Goal: Task Accomplishment & Management: Use online tool/utility

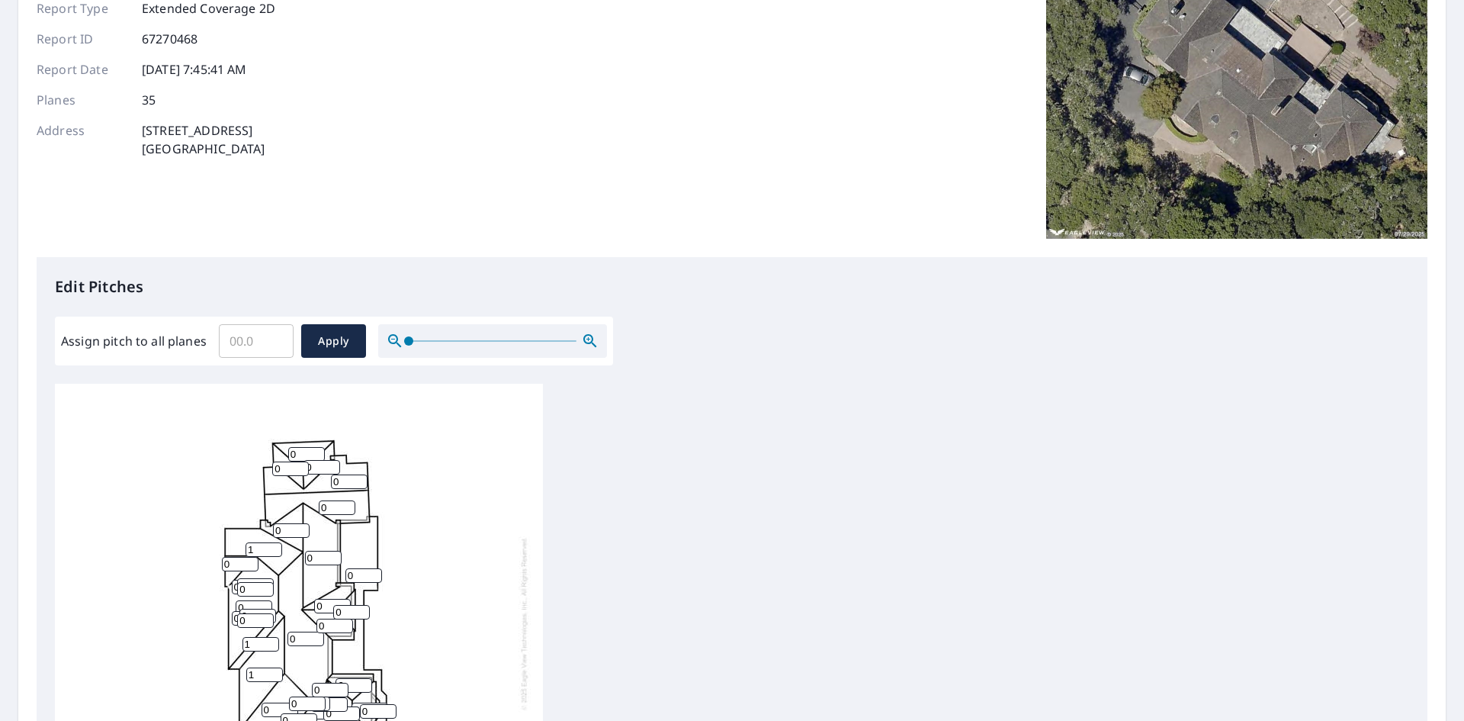
scroll to position [76, 0]
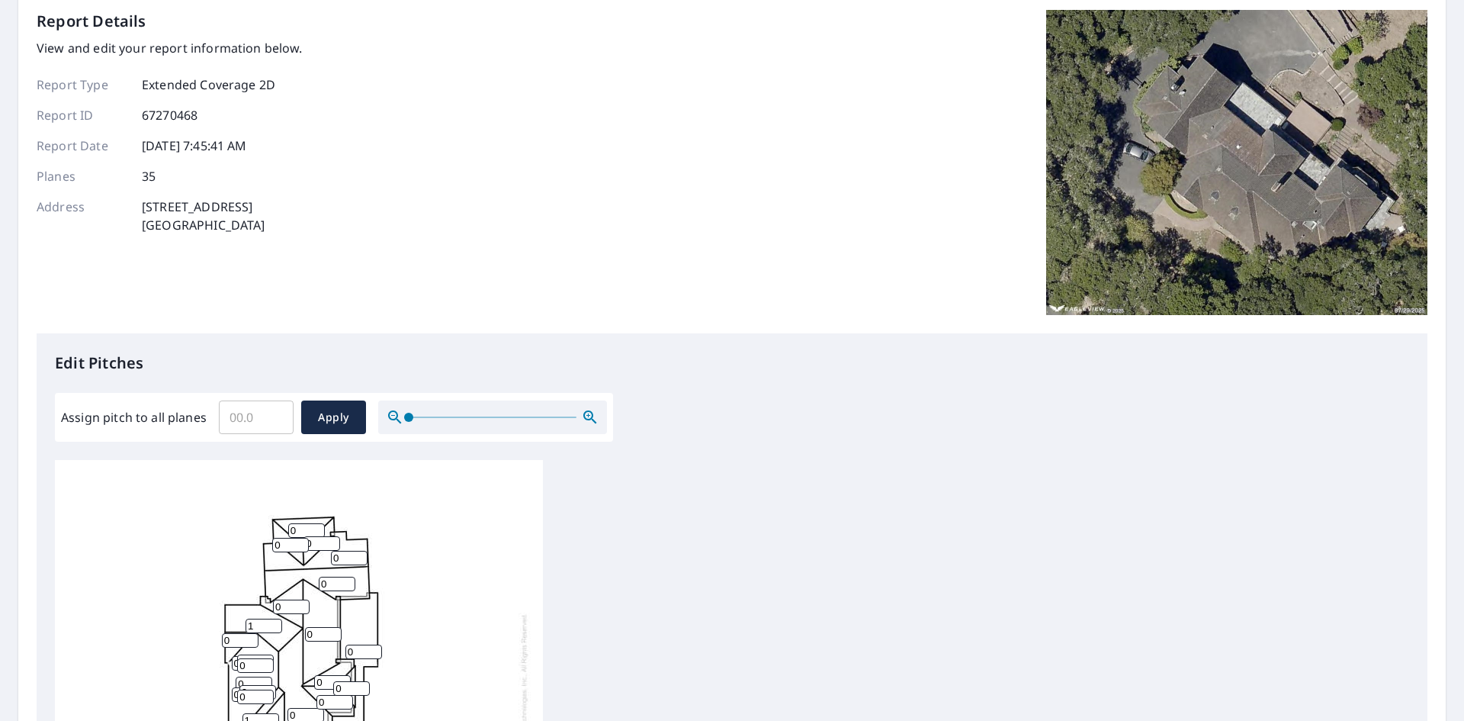
drag, startPoint x: 284, startPoint y: 224, endPoint x: 147, endPoint y: 204, distance: 138.0
click at [147, 204] on div "Address 100 Woodridge Rd Hillsborough, CA 94010" at bounding box center [170, 215] width 266 height 37
click at [147, 204] on p "100 Woodridge Rd Hillsborough, CA 94010" at bounding box center [204, 215] width 124 height 37
drag, startPoint x: 142, startPoint y: 204, endPoint x: 287, endPoint y: 226, distance: 146.6
click at [287, 226] on div "Address 100 Woodridge Rd Hillsborough, CA 94010" at bounding box center [170, 215] width 266 height 37
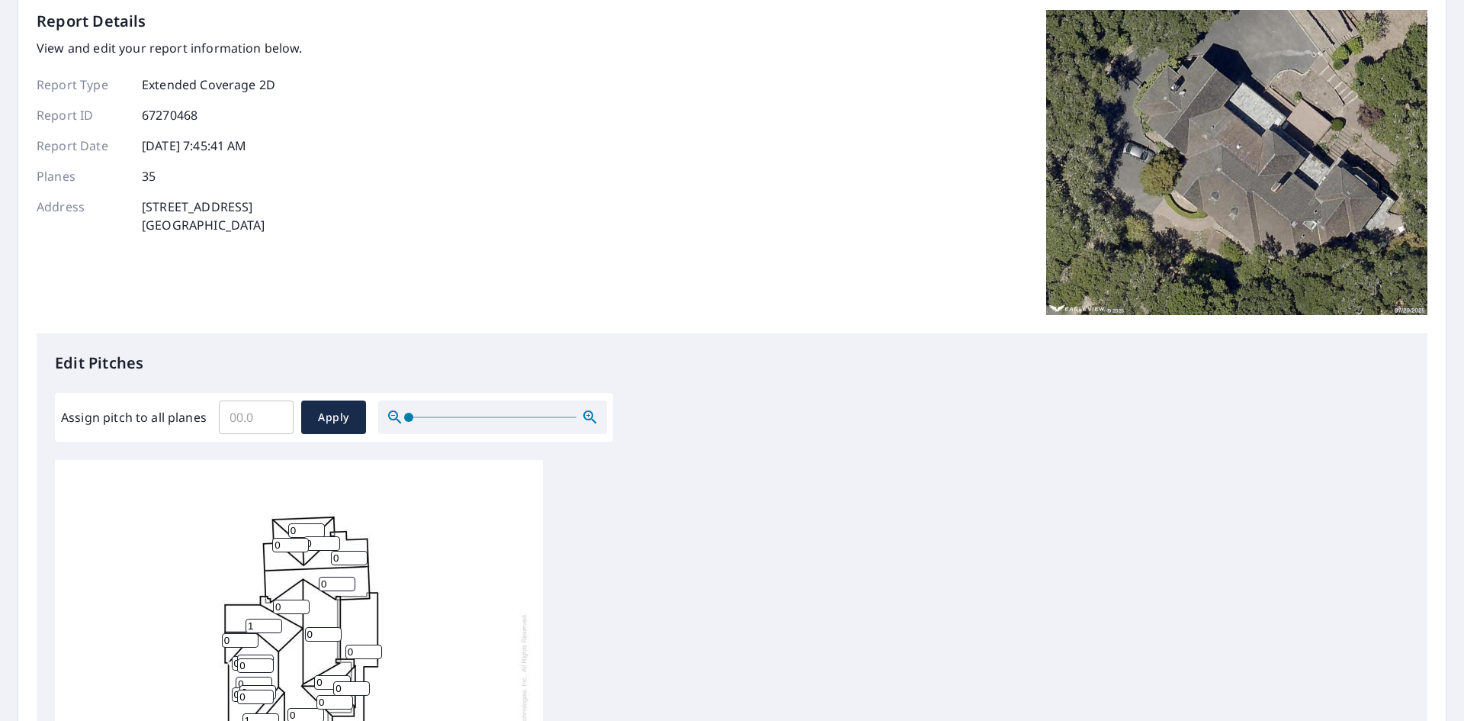
copy p "100 Woodridge Rd Hillsborough, CA 94010"
click at [259, 408] on input "Assign pitch to all planes" at bounding box center [256, 417] width 75 height 43
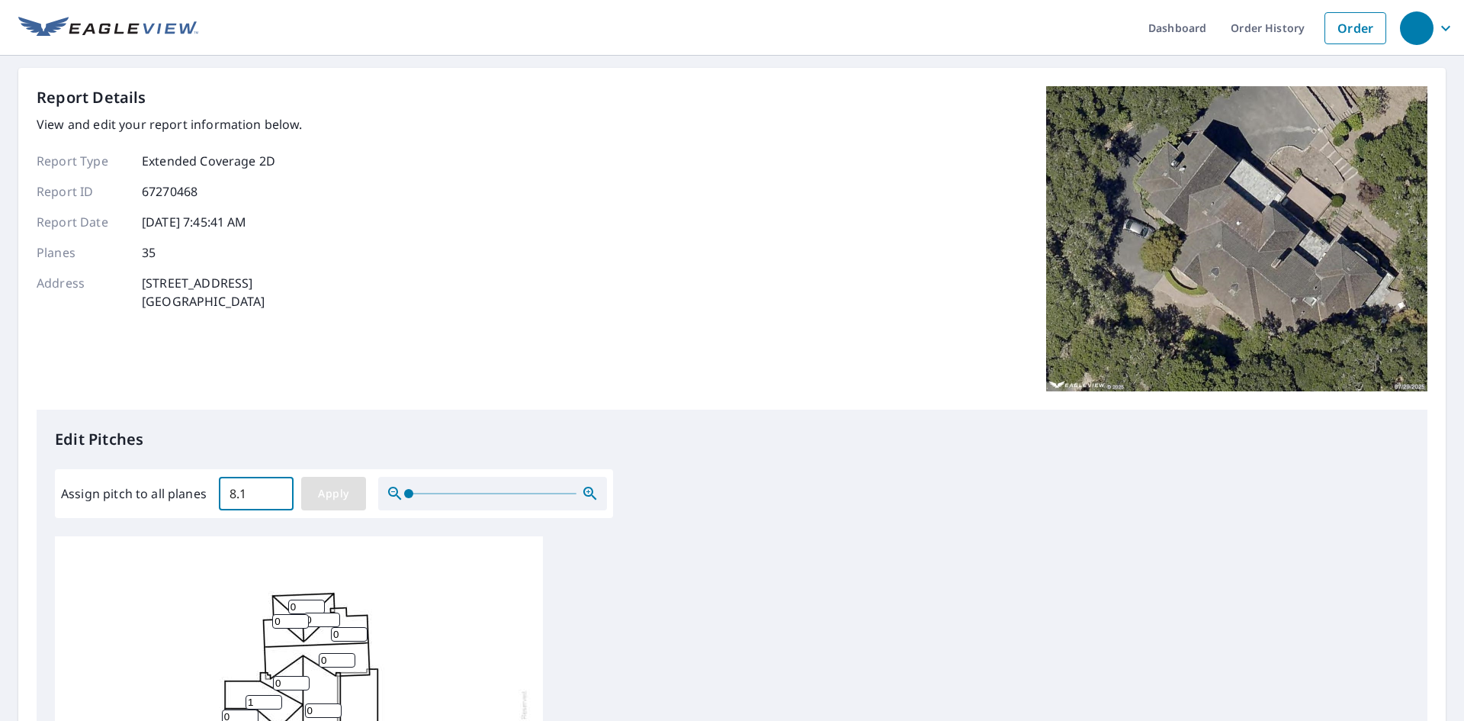
type input "8.1"
click at [345, 493] on span "Apply" at bounding box center [333, 493] width 40 height 19
type input "8.1"
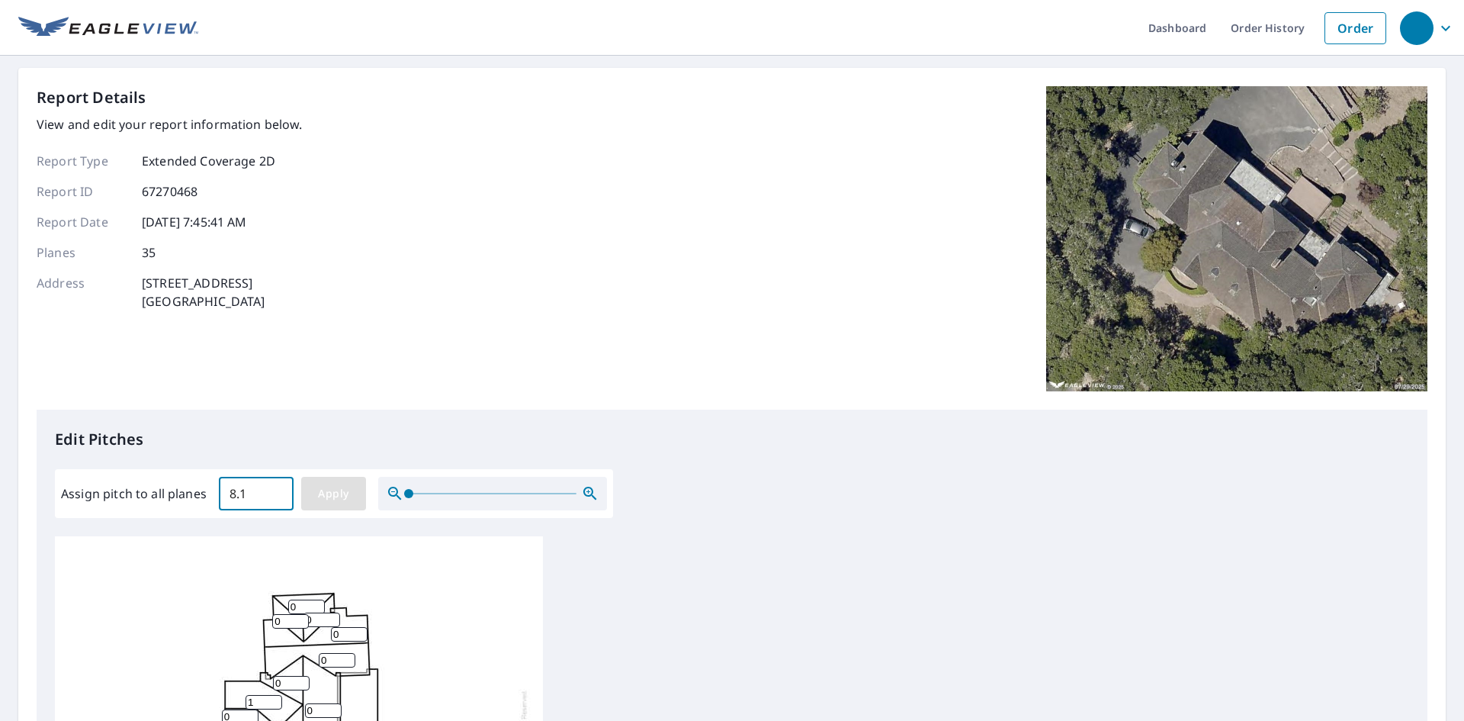
type input "8.1"
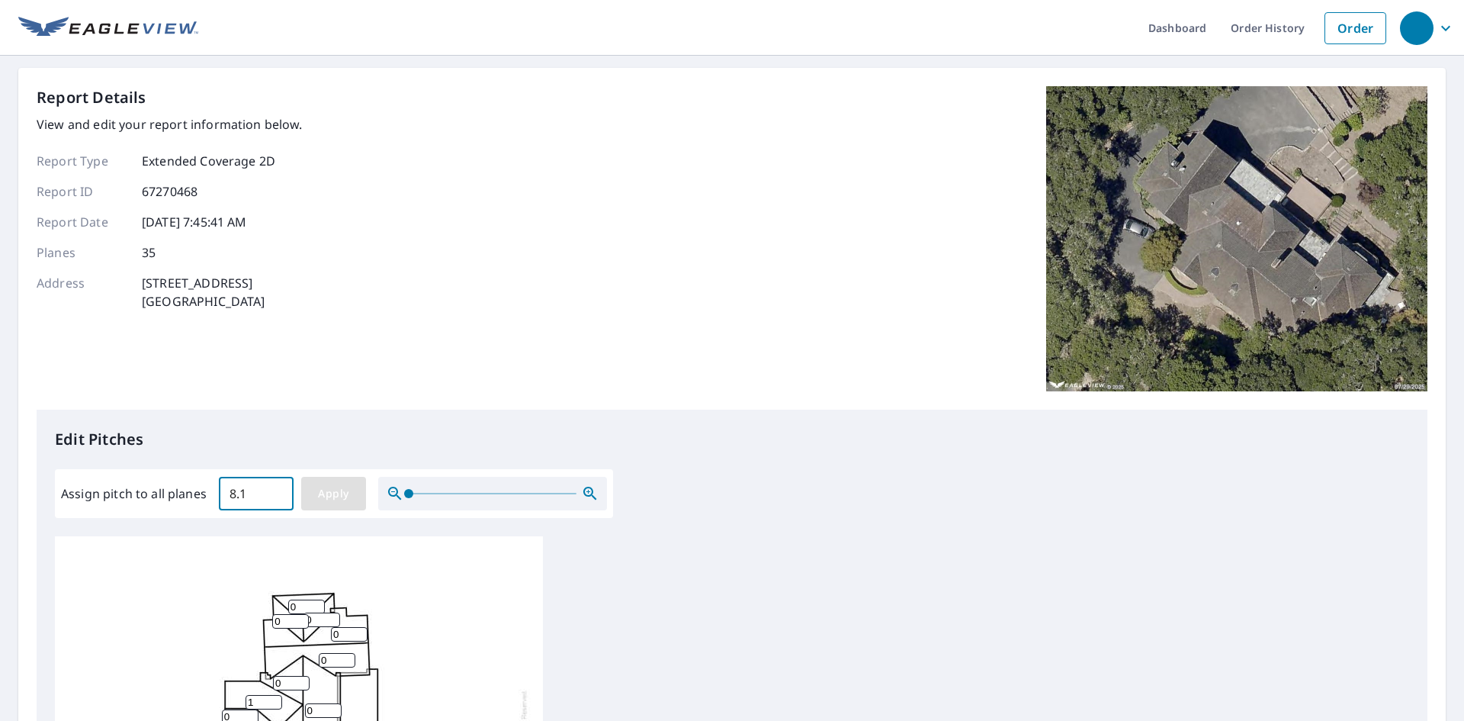
type input "8.1"
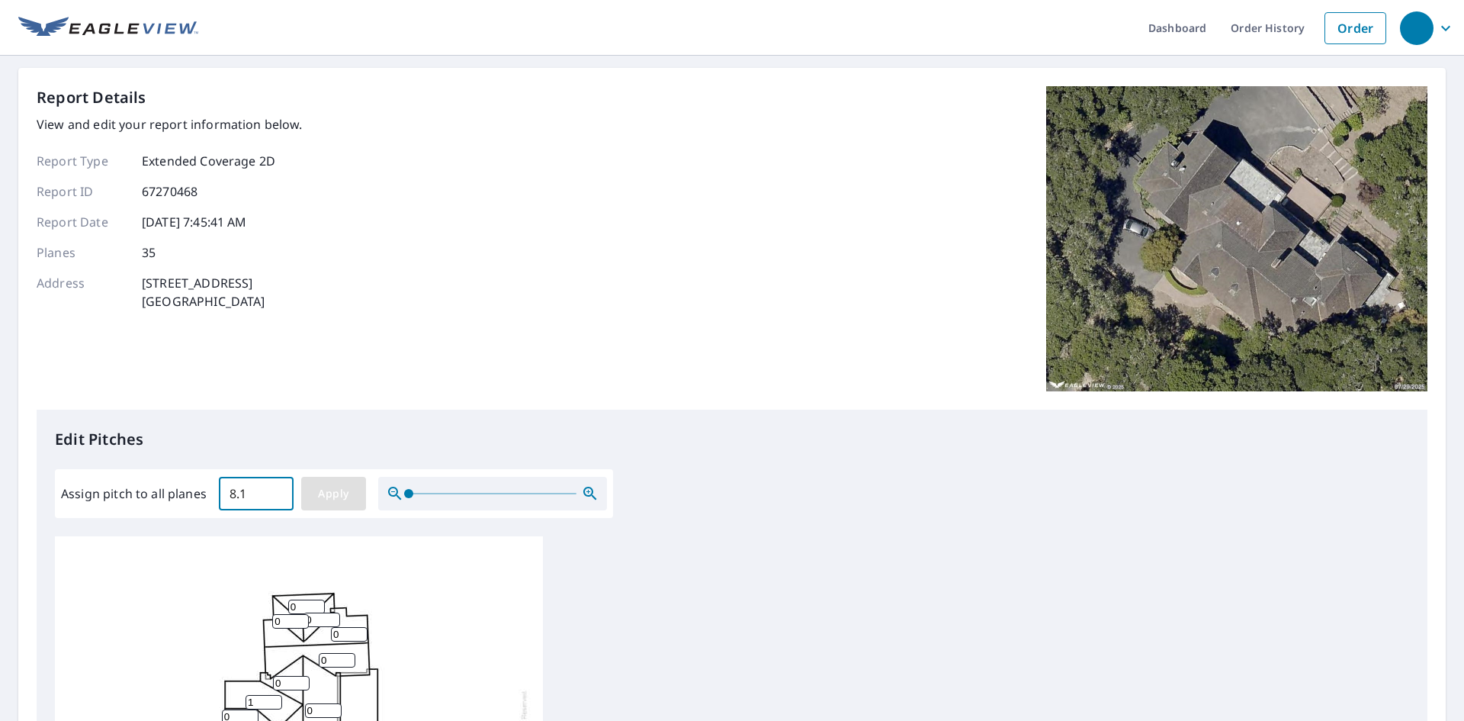
type input "8.1"
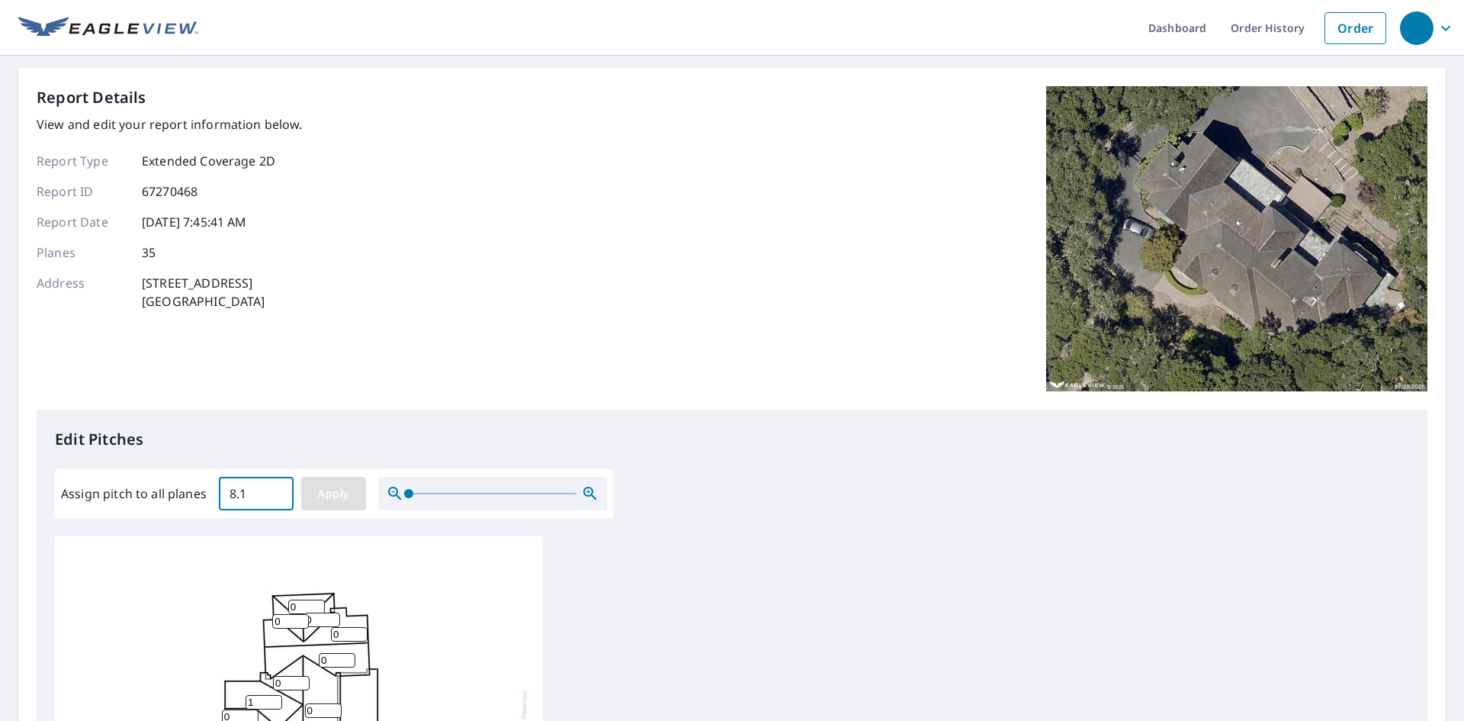
type input "8.1"
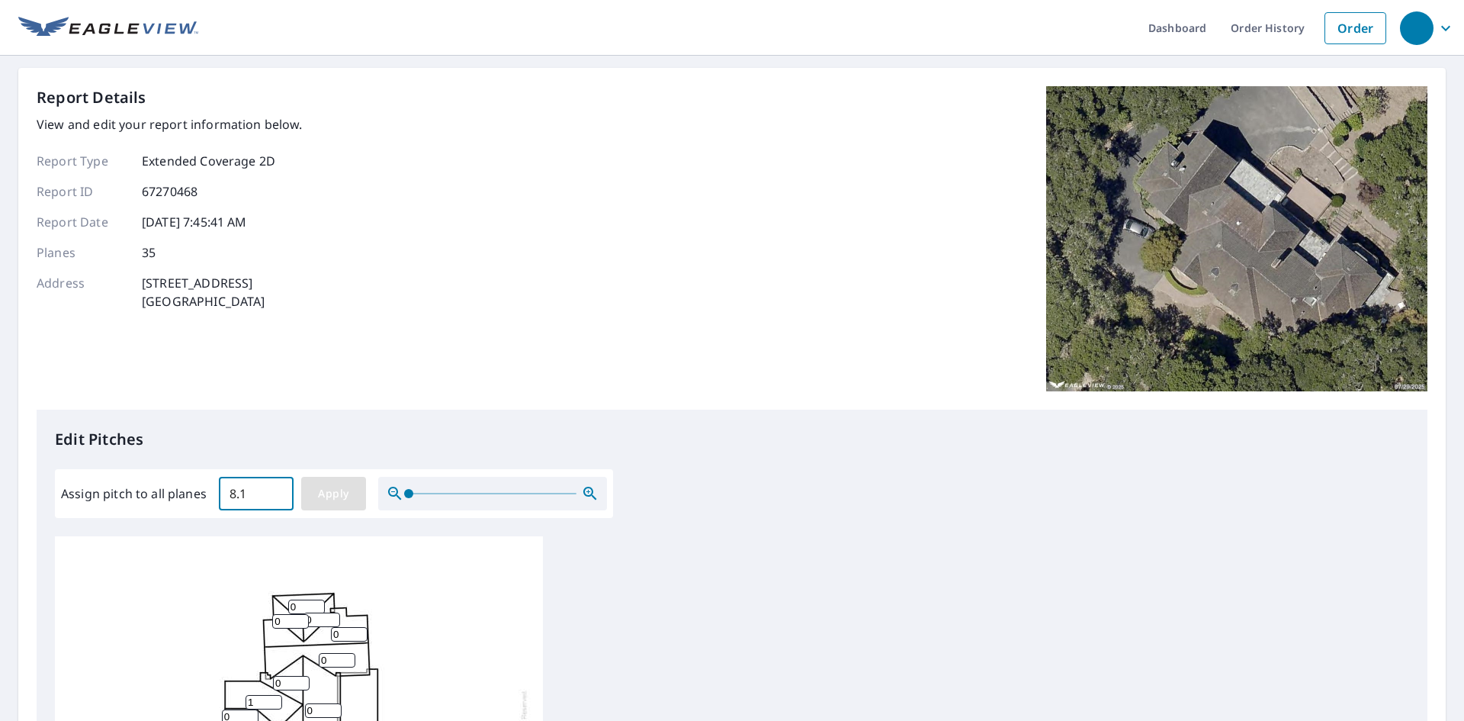
type input "8.1"
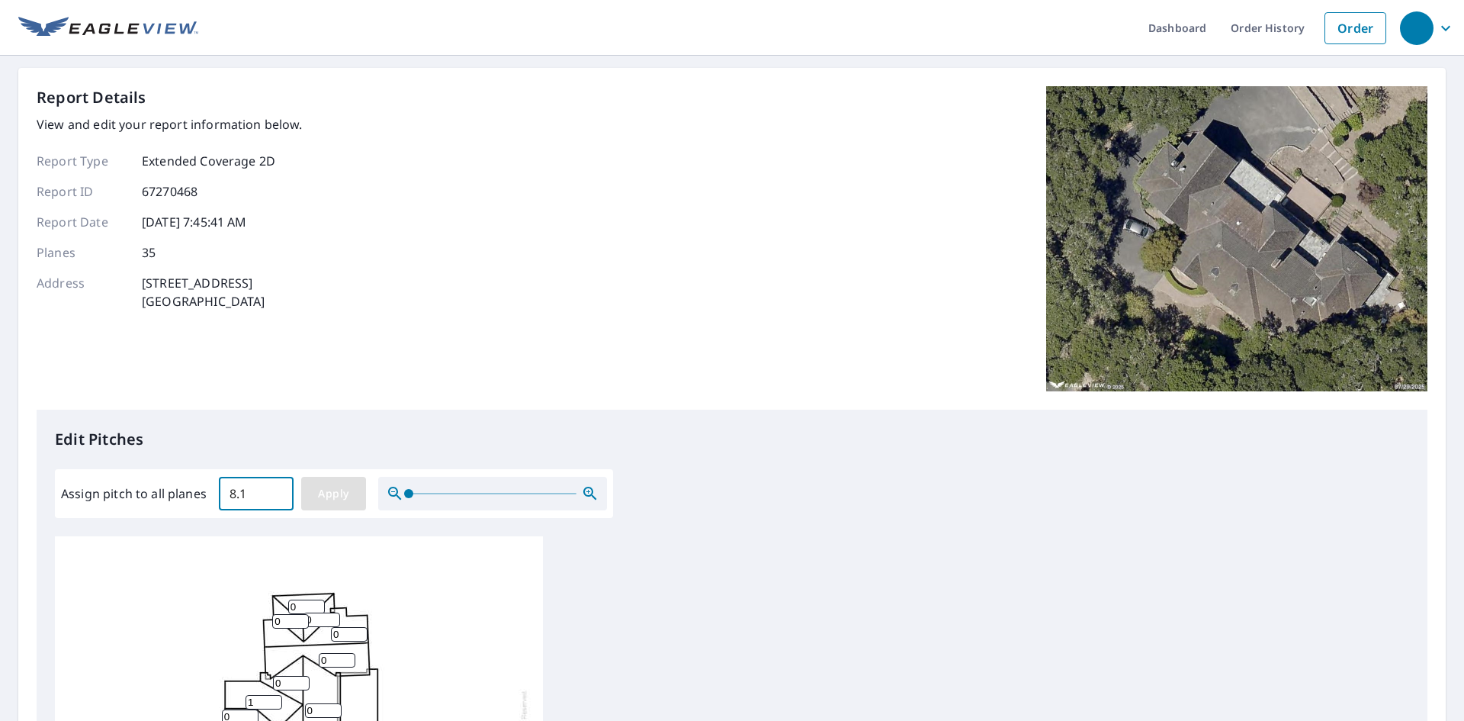
type input "8.1"
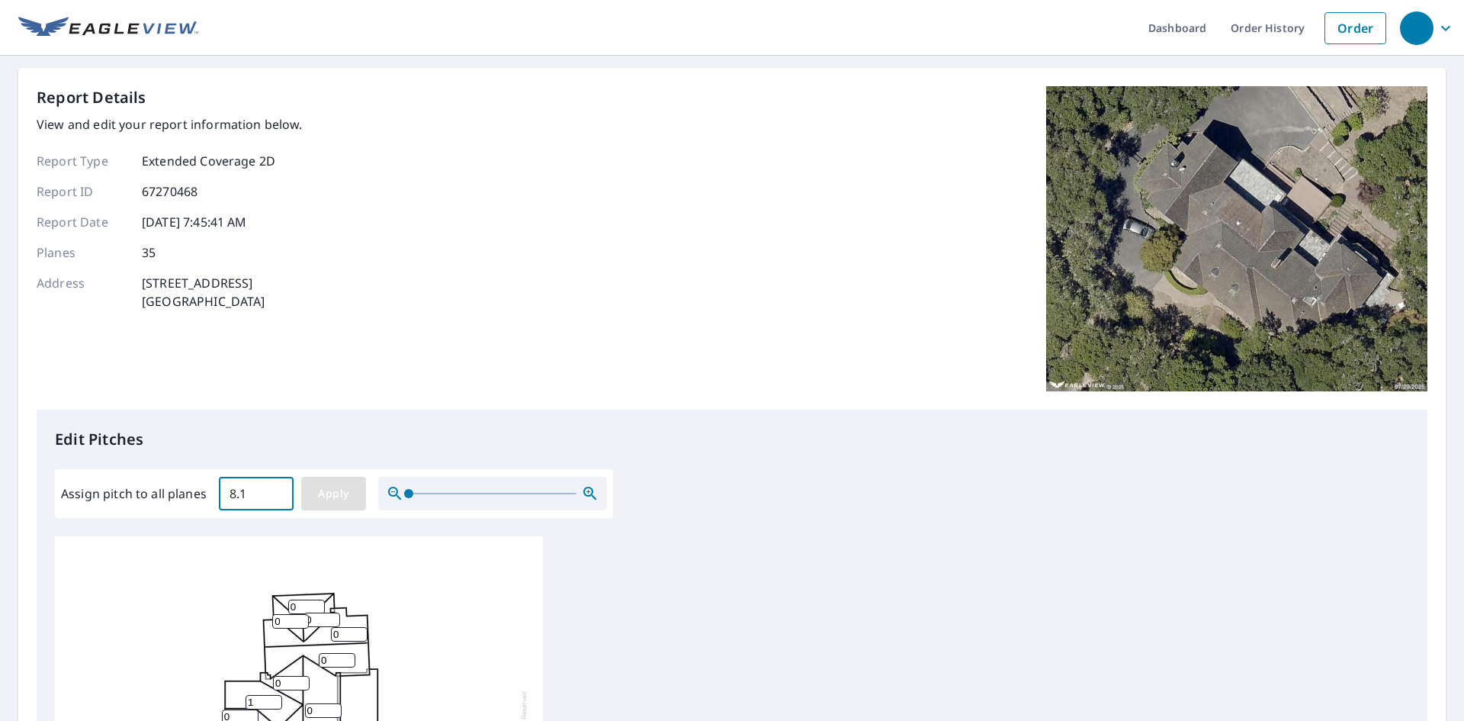
type input "8.1"
click at [269, 475] on input "Assign pitch to all planes" at bounding box center [256, 493] width 75 height 43
type input "8"
click at [323, 502] on span "Apply" at bounding box center [333, 493] width 40 height 19
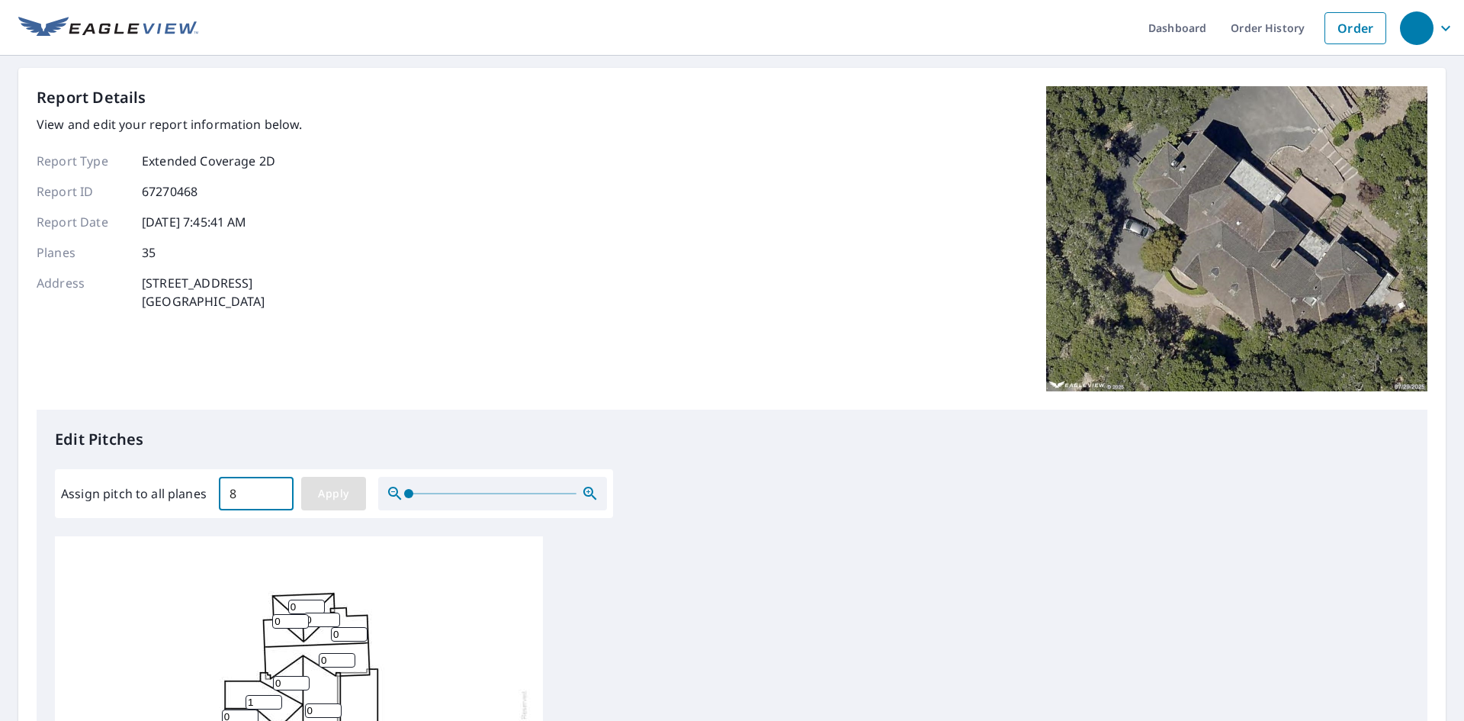
type input "8"
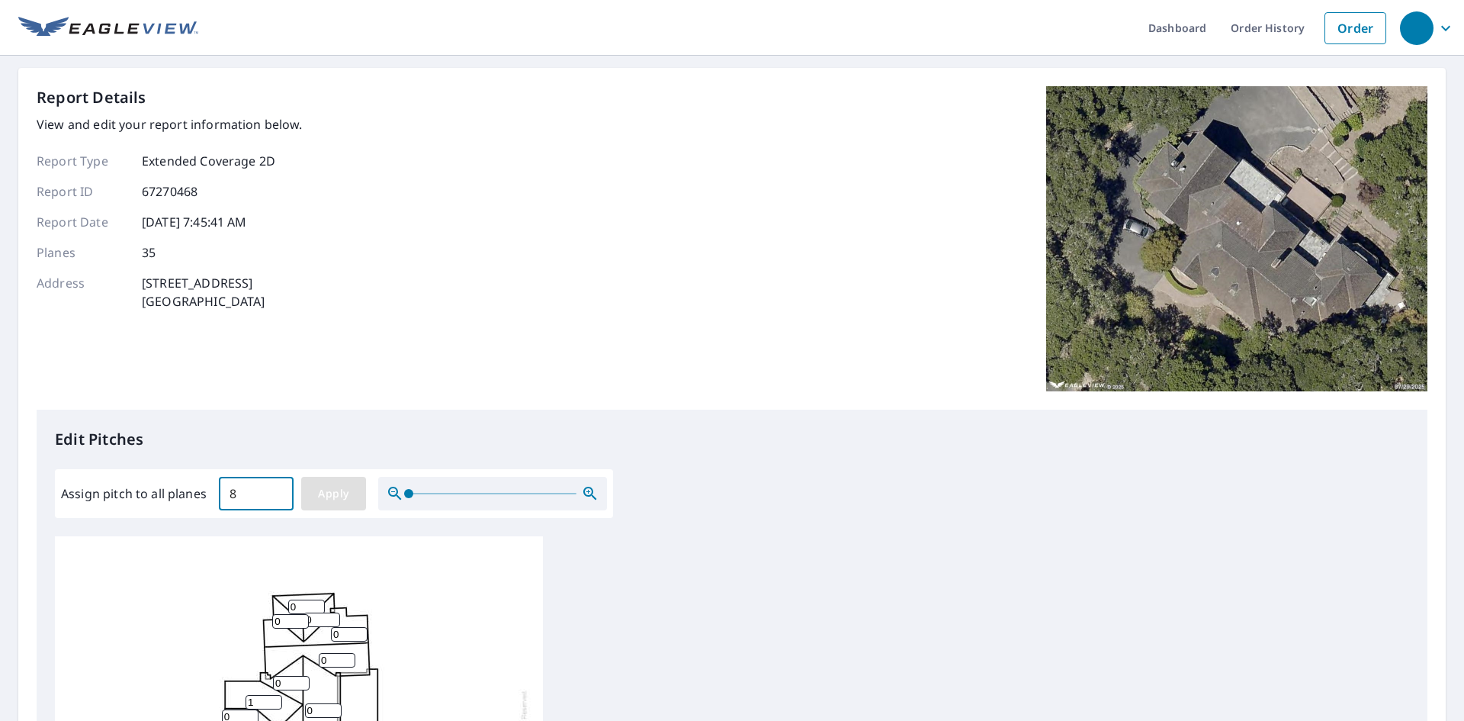
type input "8"
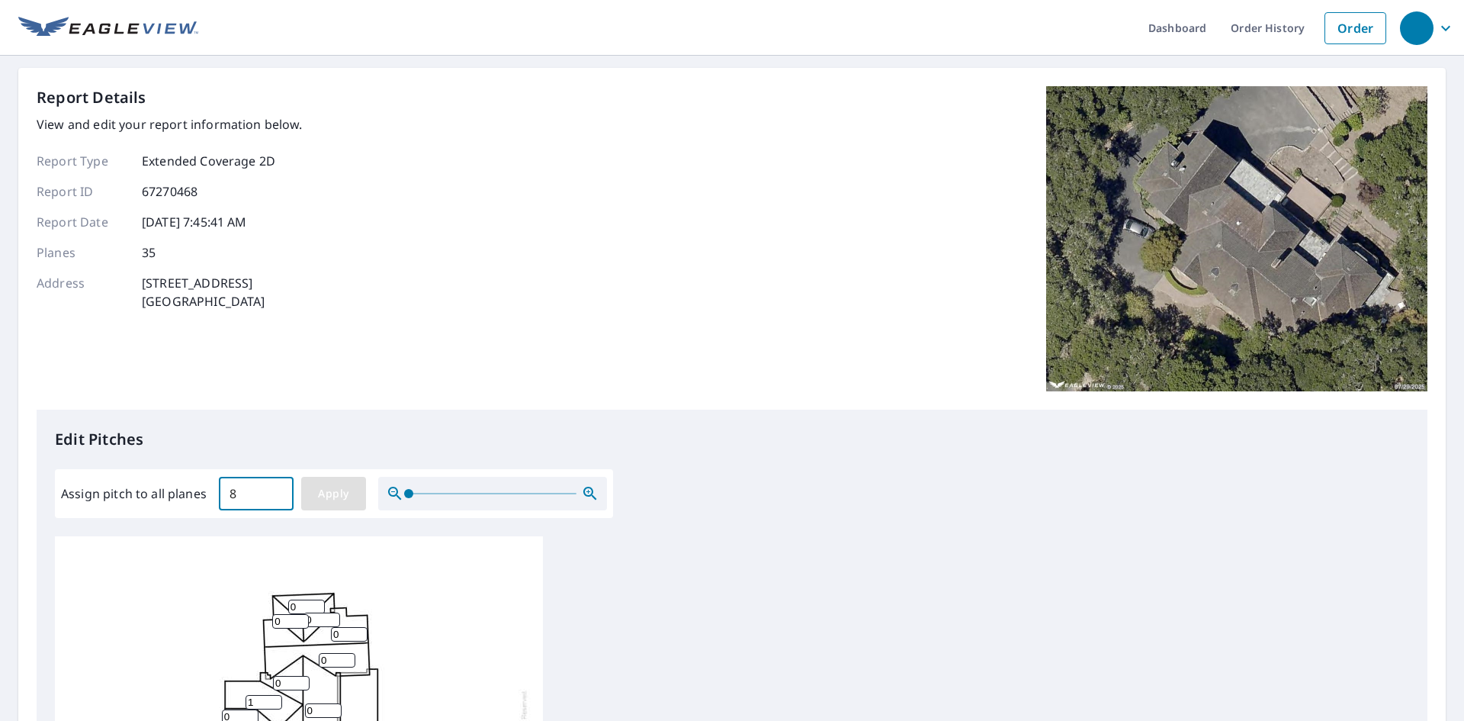
type input "8"
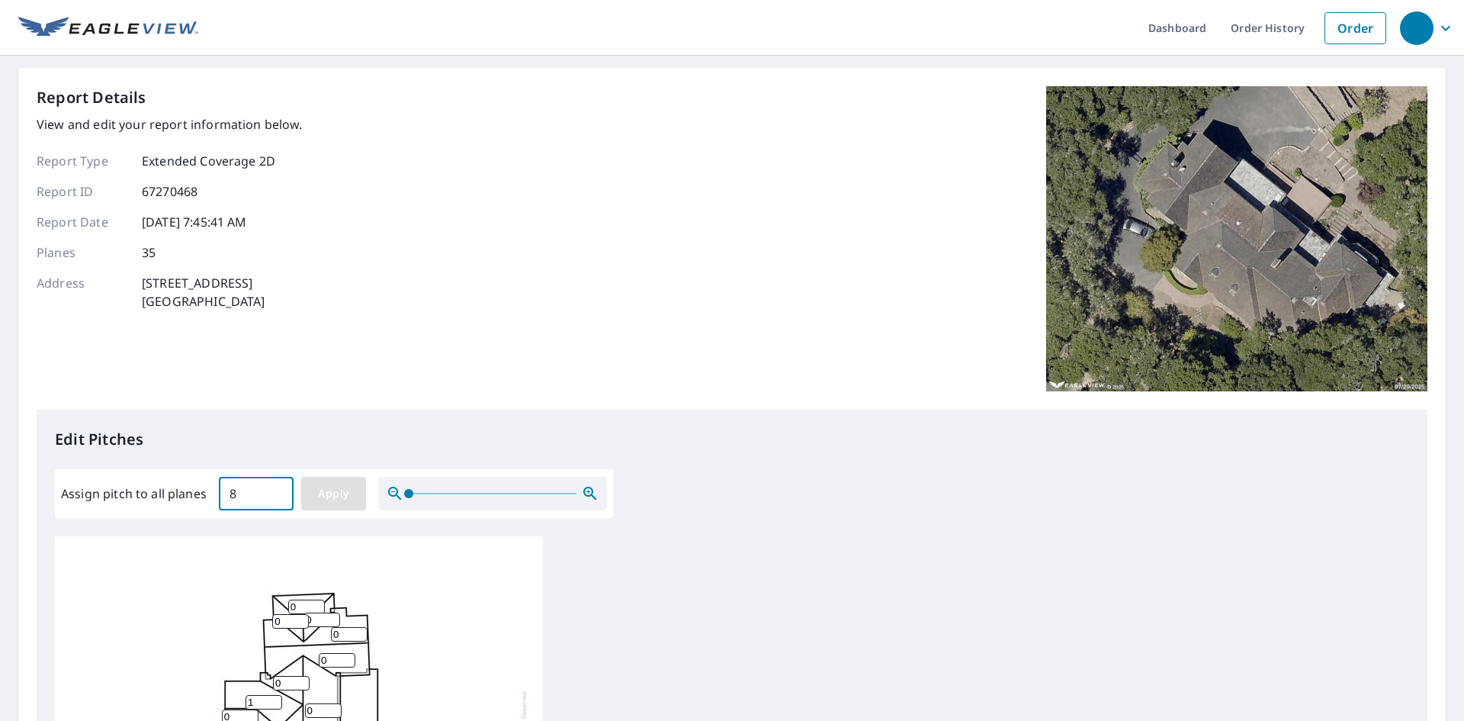
type input "8"
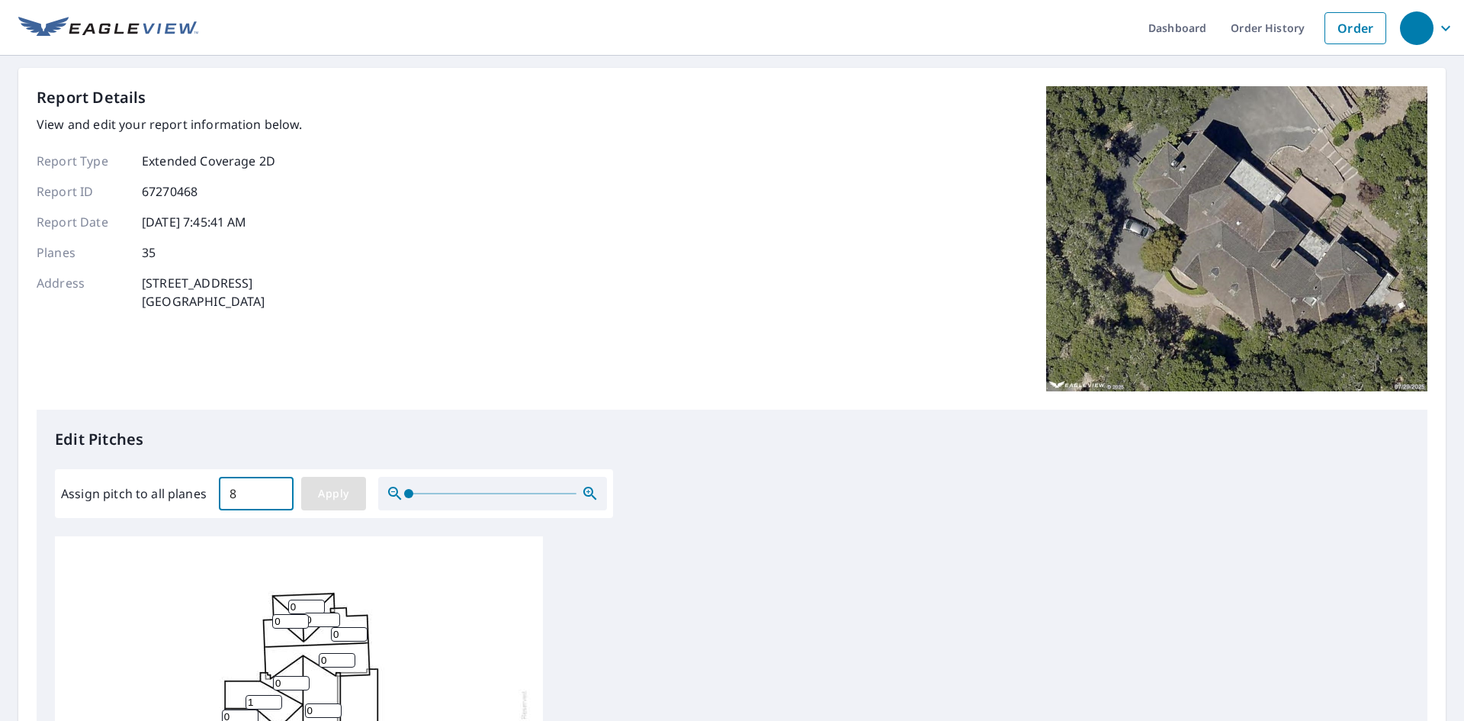
type input "8"
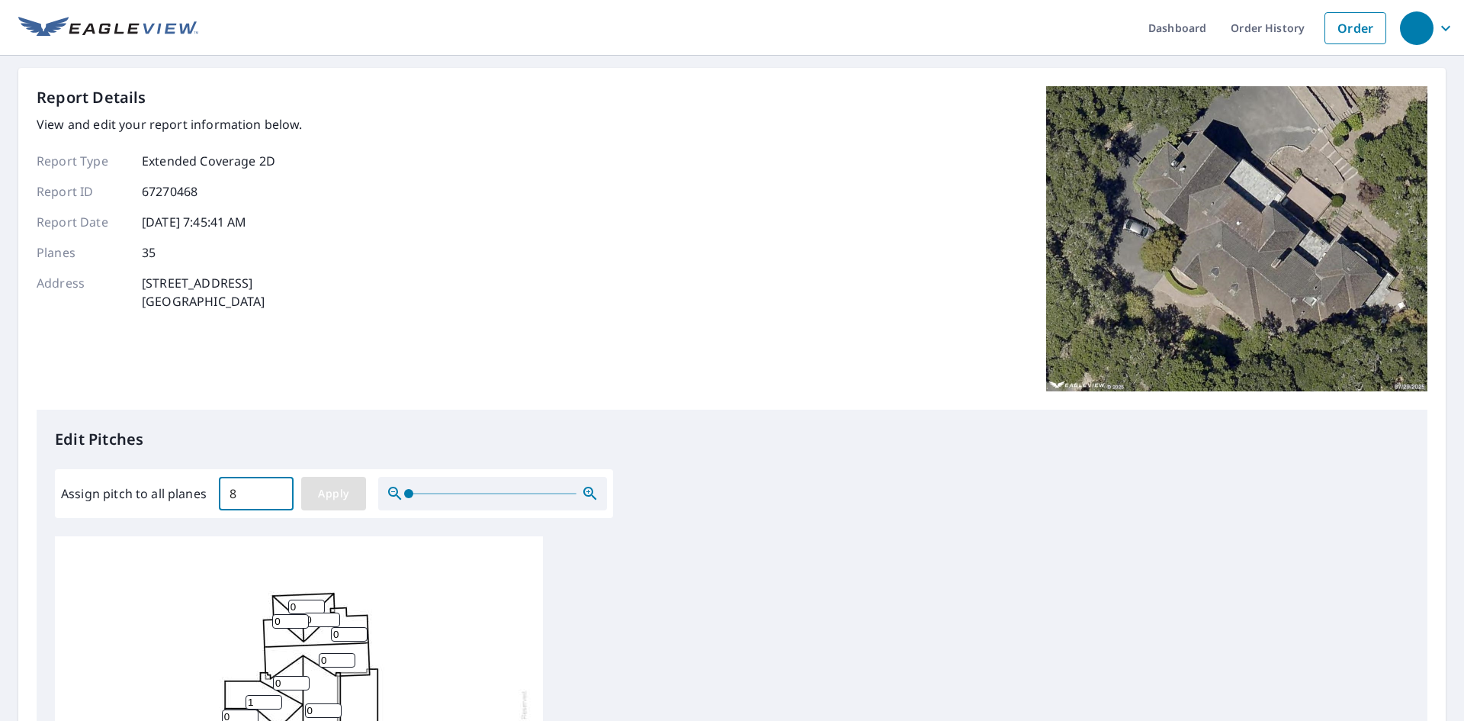
type input "8"
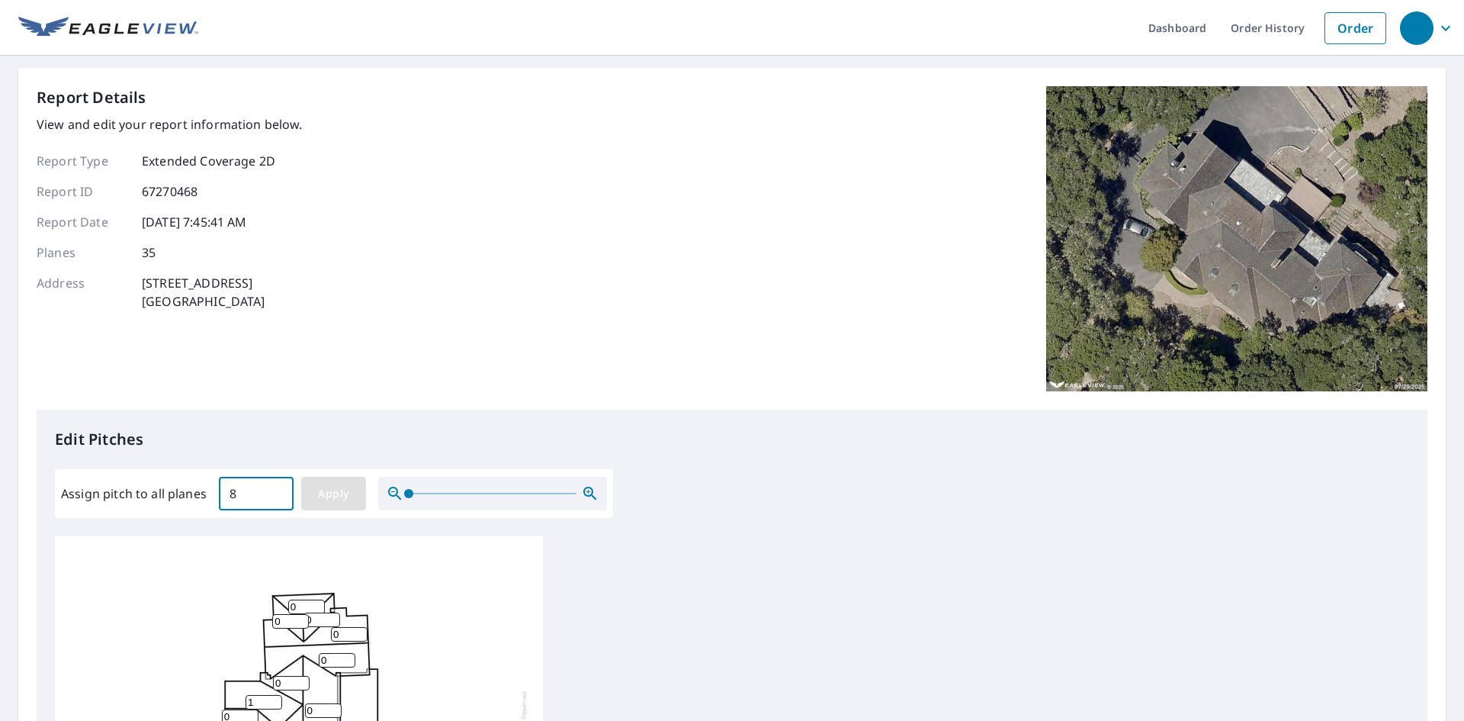
type input "8"
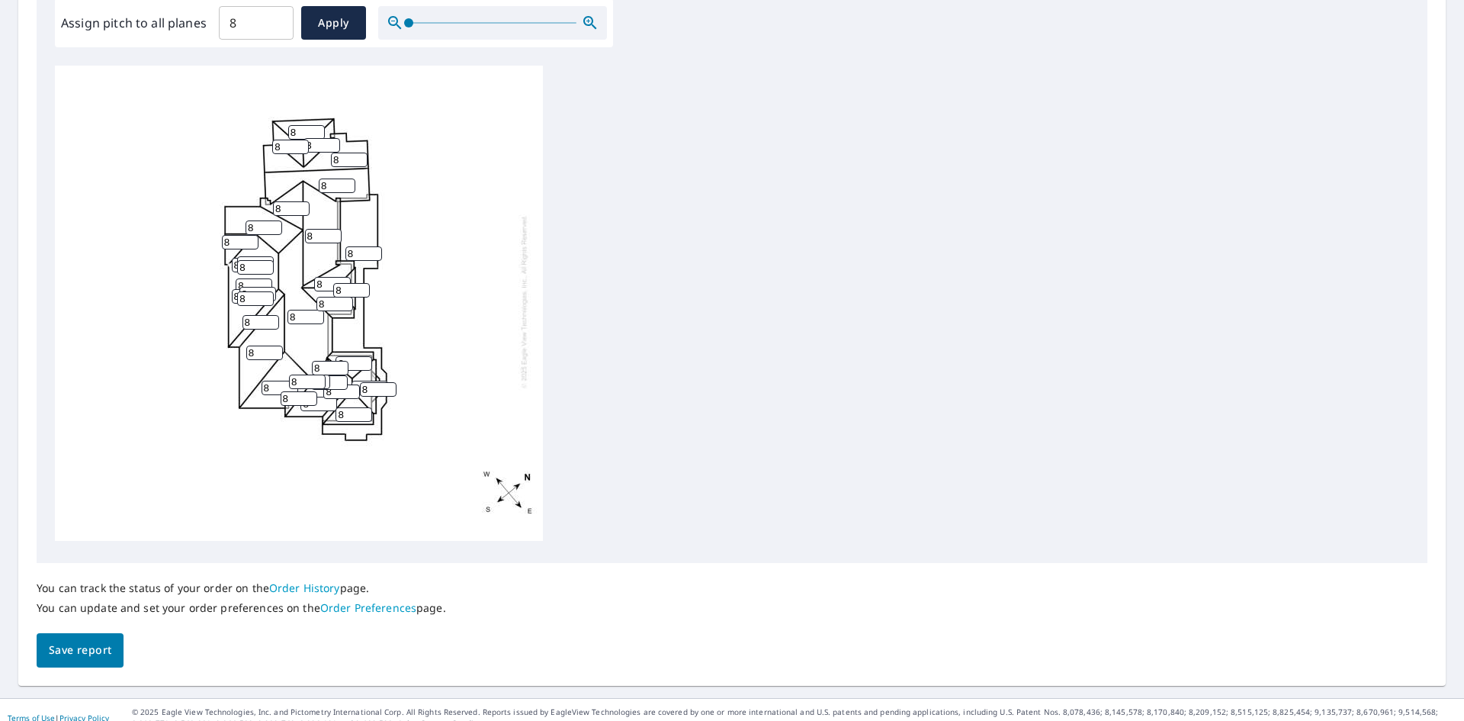
scroll to position [486, 0]
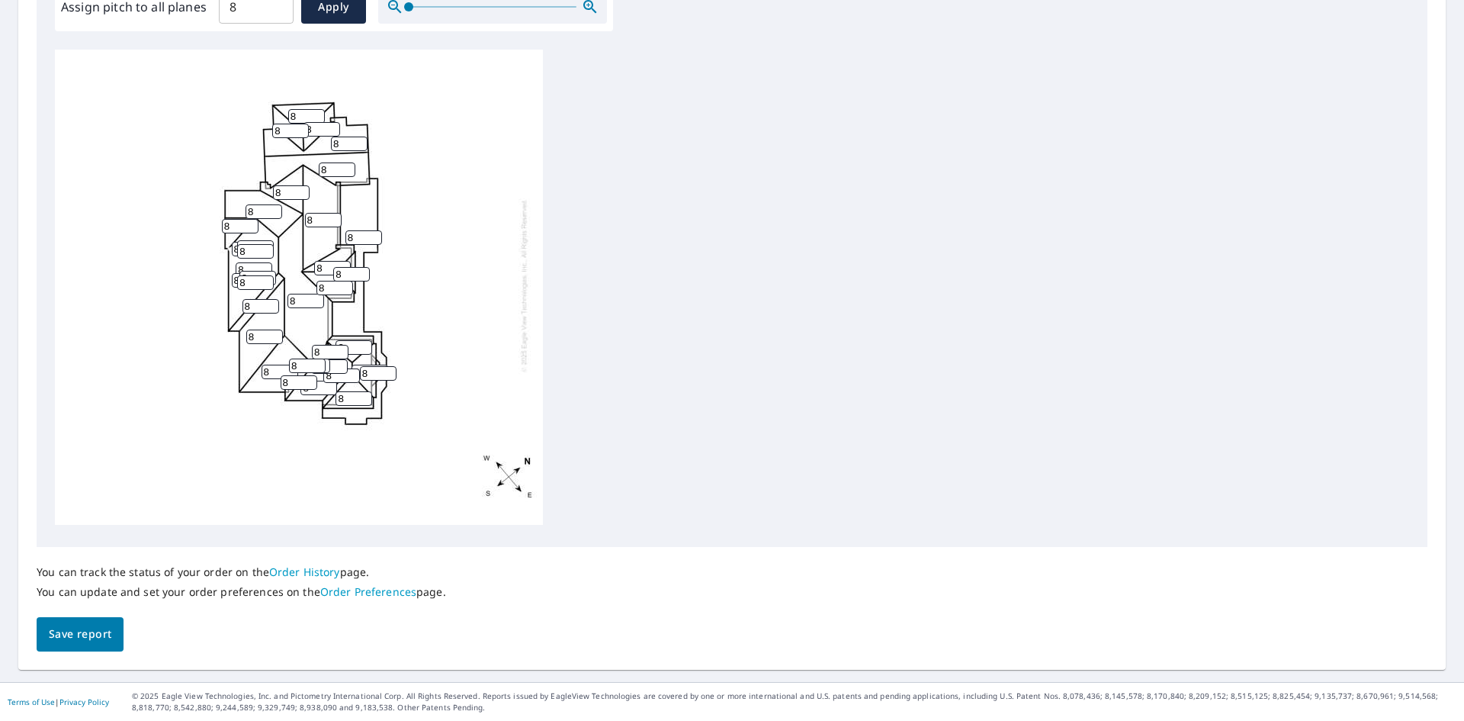
click at [79, 640] on span "Save report" at bounding box center [80, 633] width 63 height 19
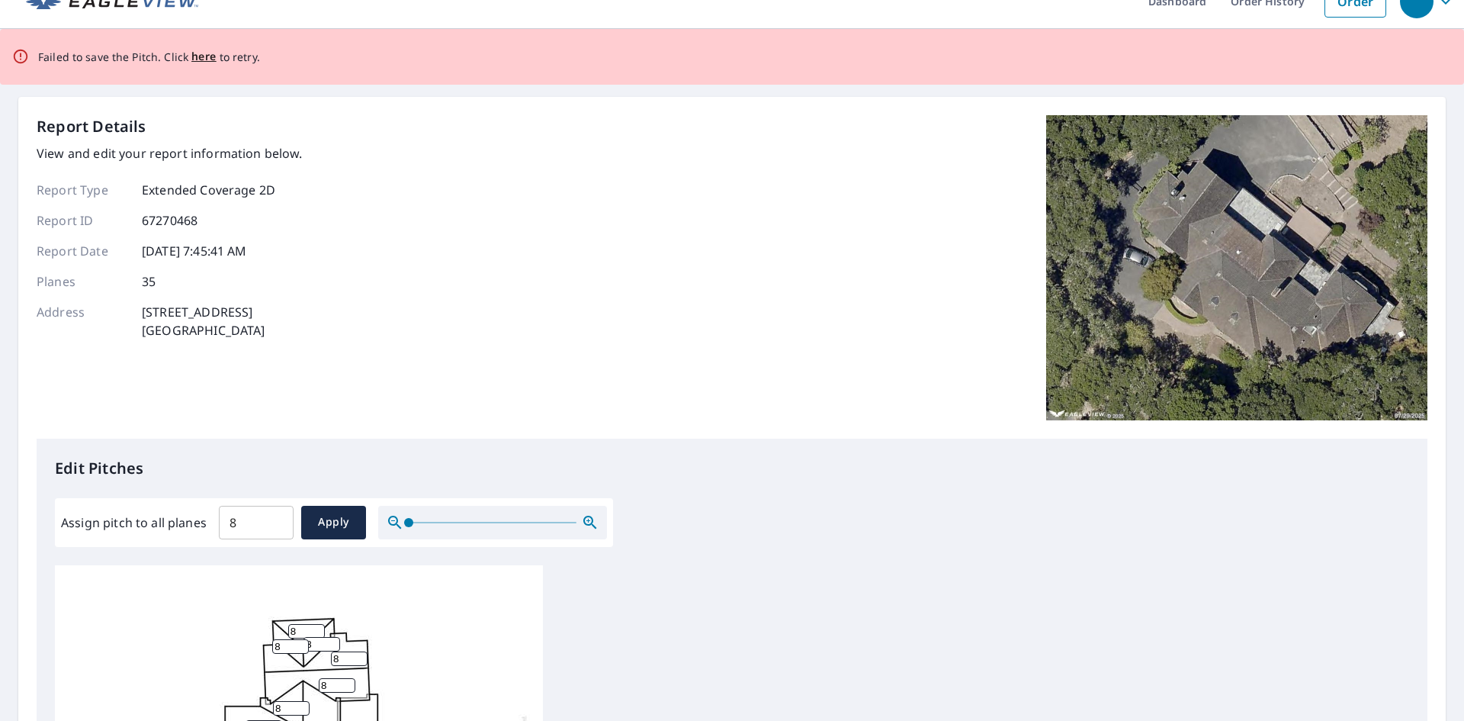
scroll to position [0, 0]
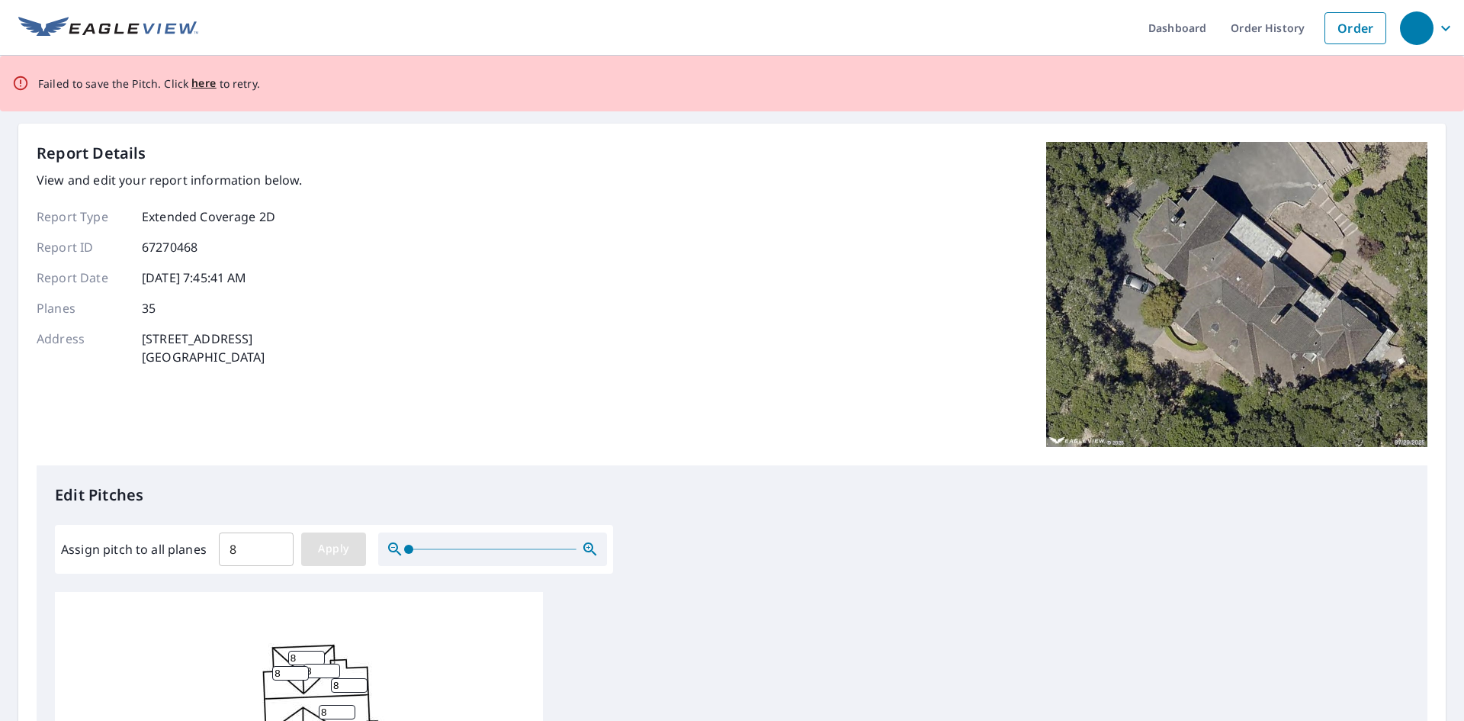
click at [351, 560] on button "Apply" at bounding box center [333, 549] width 65 height 34
click at [197, 88] on span "here" at bounding box center [203, 83] width 25 height 19
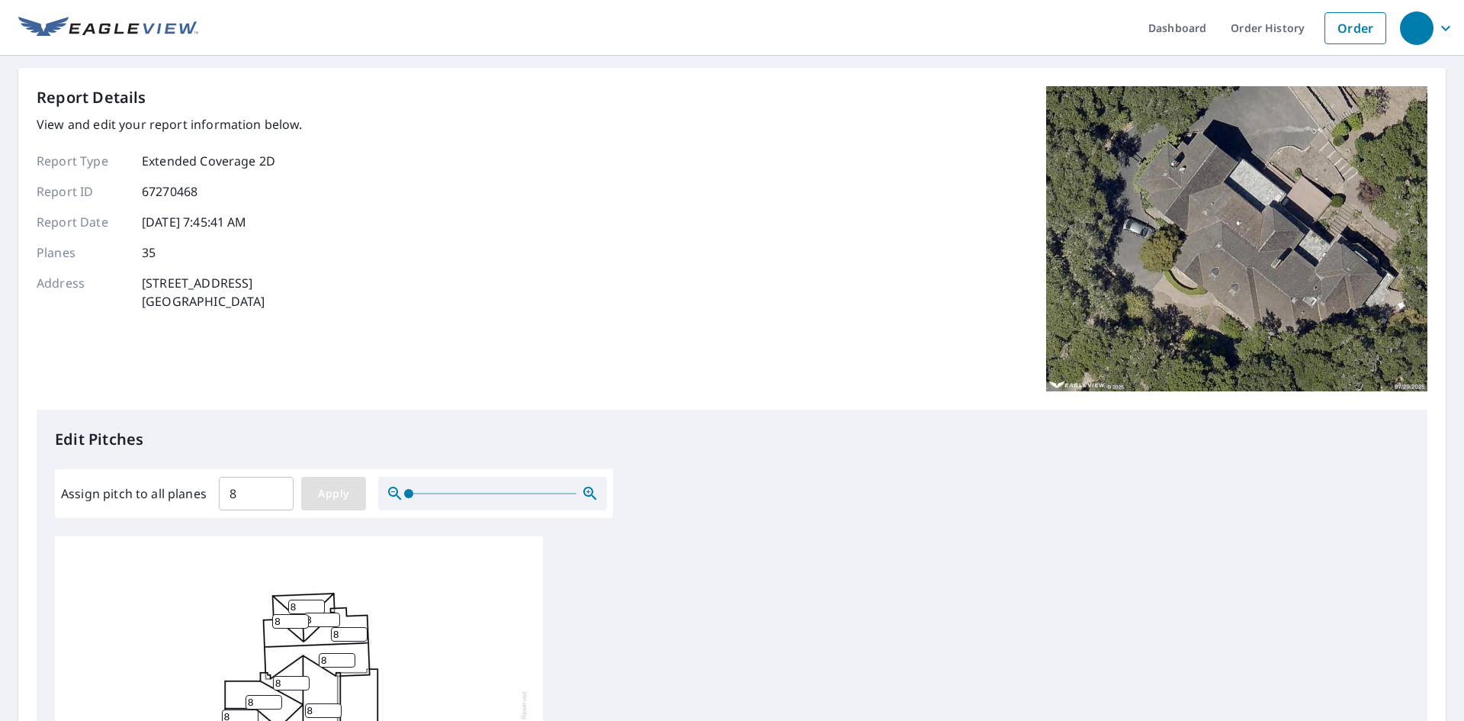
click at [307, 493] on button "Apply" at bounding box center [333, 494] width 65 height 34
click at [334, 490] on span "Apply" at bounding box center [333, 493] width 40 height 19
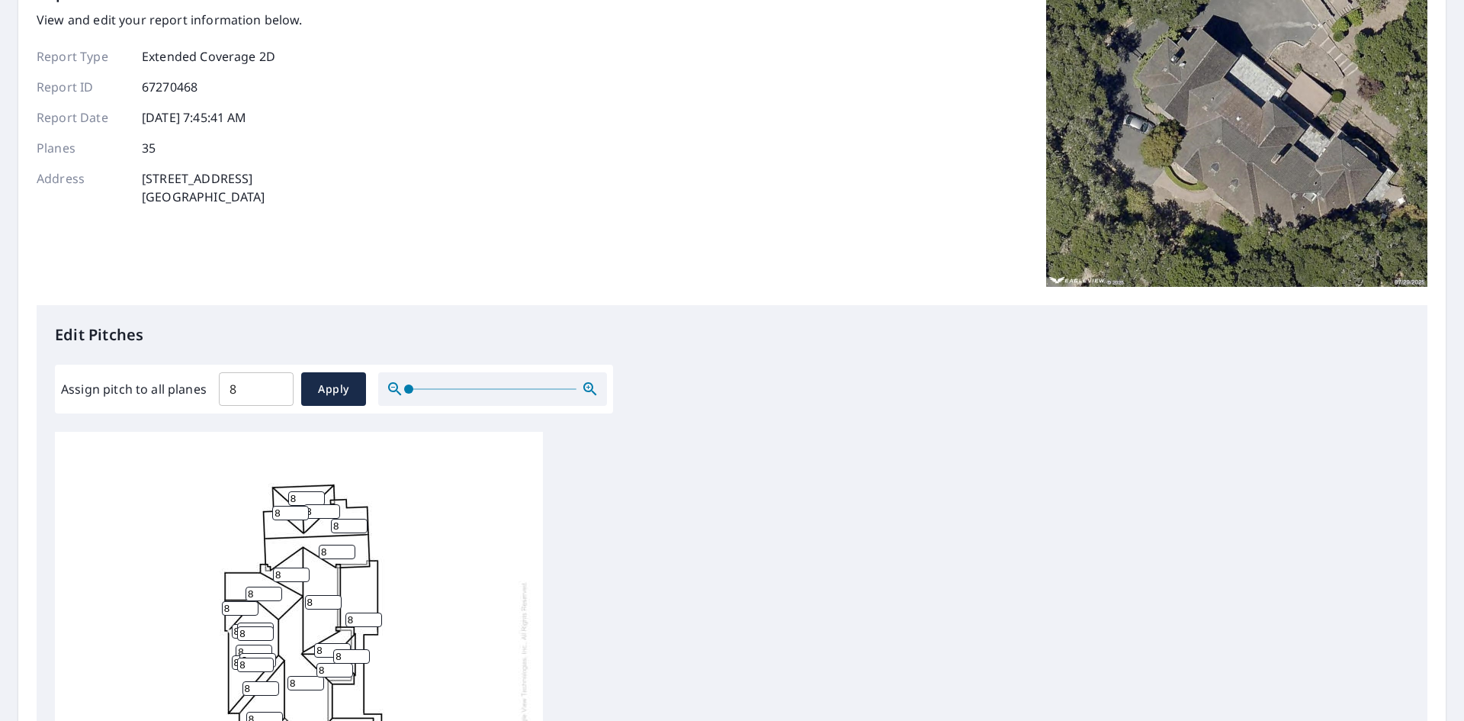
scroll to position [15, 0]
click at [371, 612] on input "9" at bounding box center [363, 619] width 37 height 14
click at [371, 612] on input "8" at bounding box center [363, 619] width 37 height 14
drag, startPoint x: 360, startPoint y: 602, endPoint x: 308, endPoint y: 608, distance: 52.1
click at [308, 608] on div "8 8 8 8 8 8 8 8 8 8 8 8 8 8 8 8 8 8 8 8 8 8 8 8 8 8 8 8 8 8 8 8 8 8 8" at bounding box center [299, 667] width 488 height 479
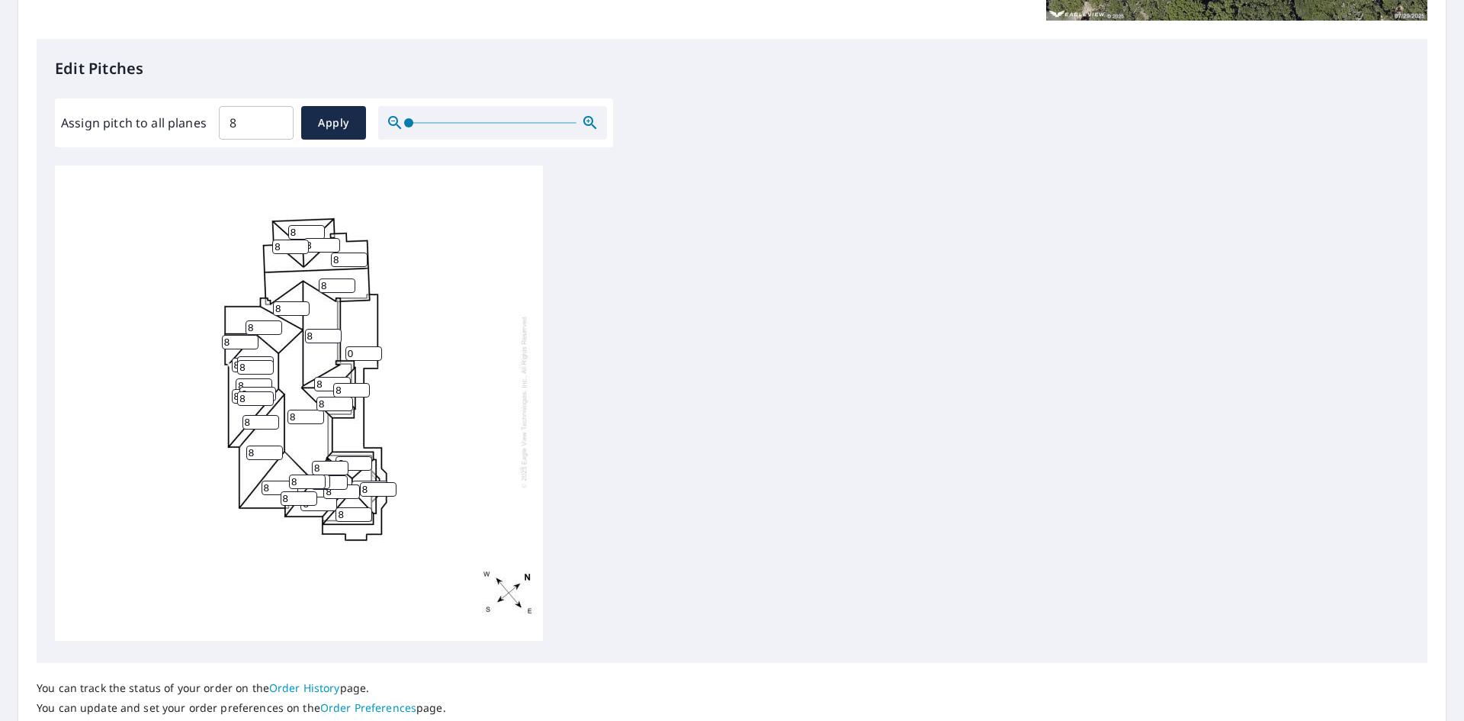
scroll to position [333, 0]
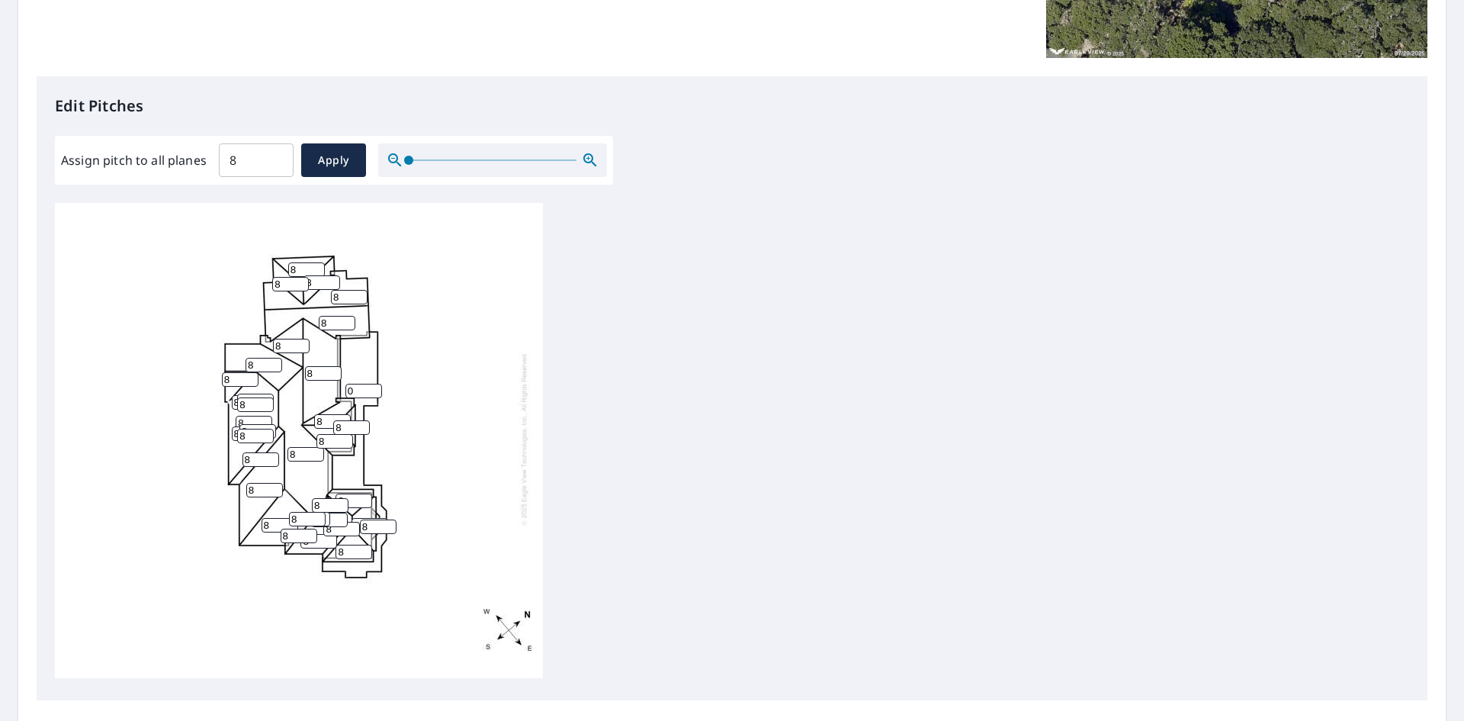
click at [491, 461] on div "0 8 8 8 8 8 8 8 8 8 8 8 8 8 8 8 8 8 8 8 8 8 8 8 8 8 8 8 8 8 8 8 8 8 8" at bounding box center [299, 438] width 488 height 479
click at [346, 163] on span "Apply" at bounding box center [333, 160] width 40 height 19
type input "8"
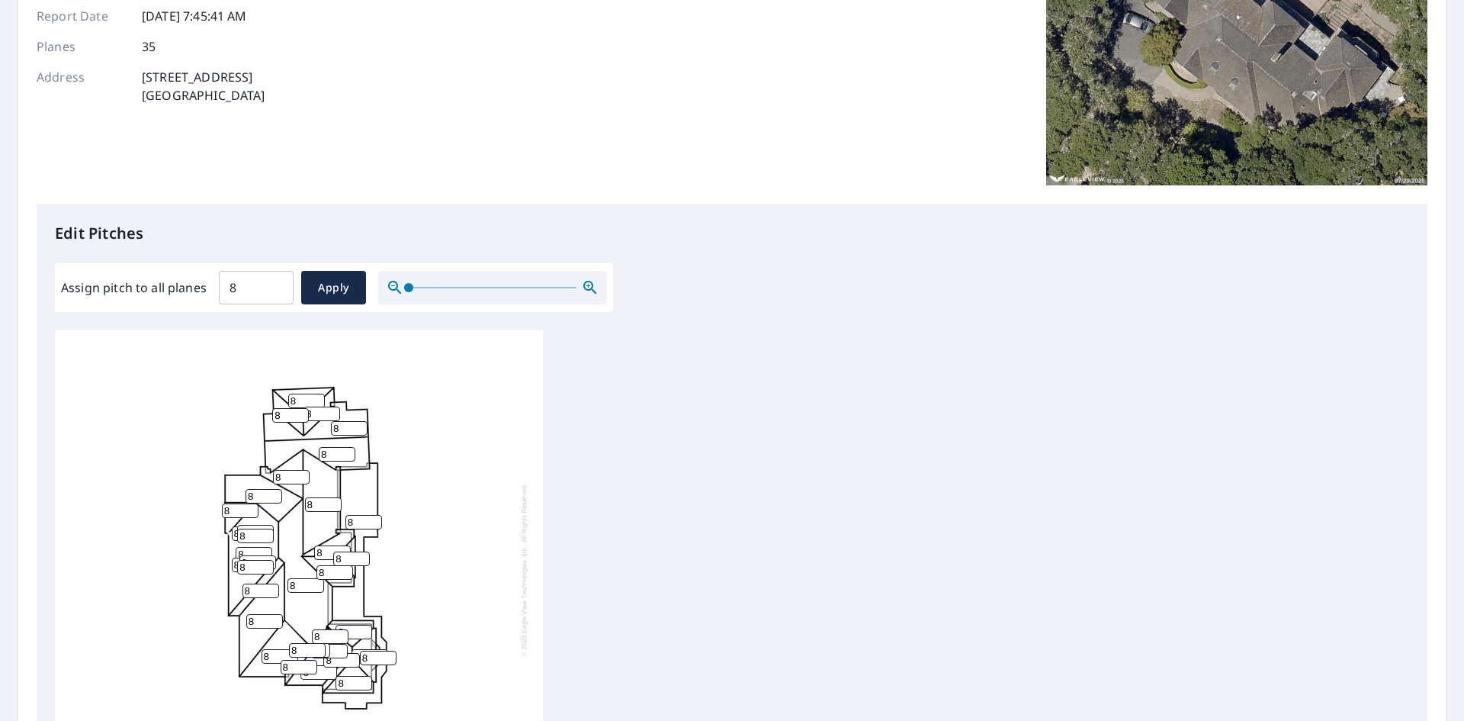
scroll to position [0, 0]
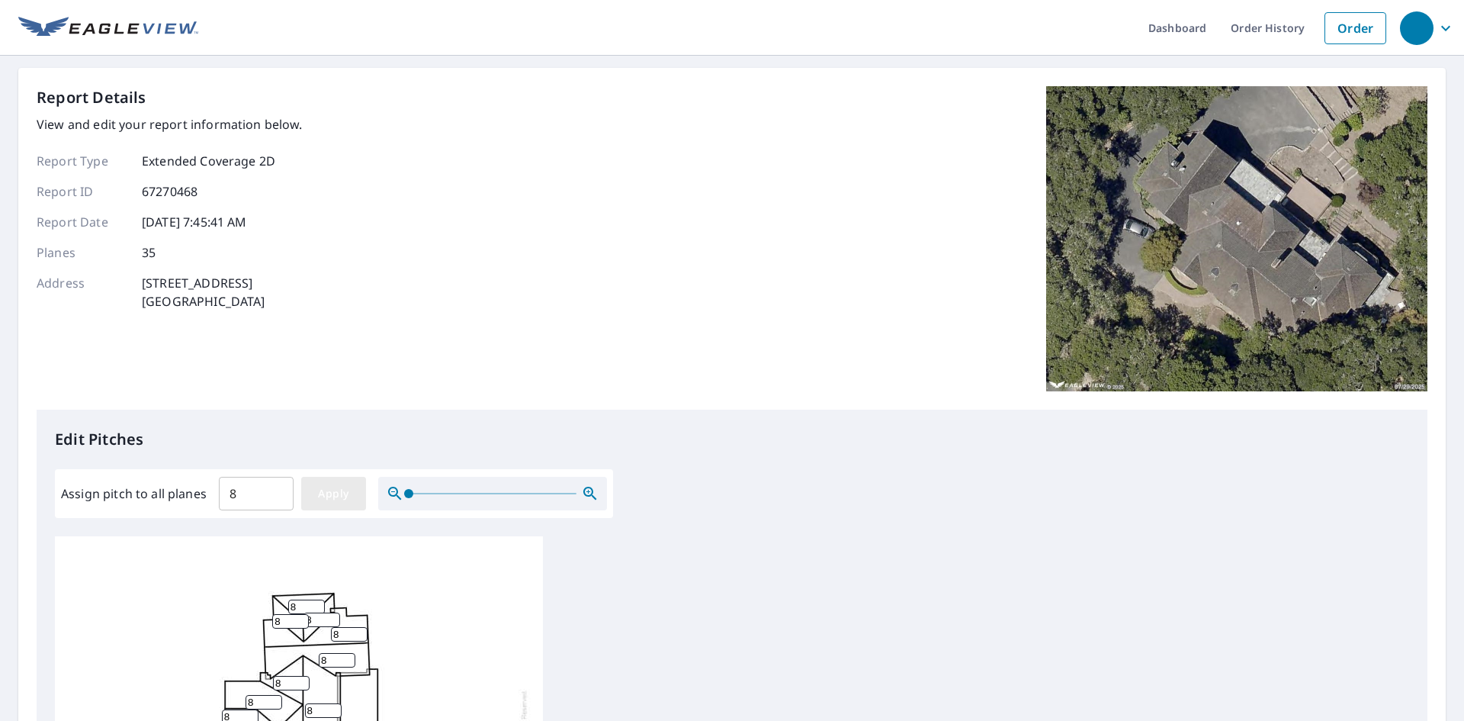
click at [335, 496] on span "Apply" at bounding box center [333, 493] width 40 height 19
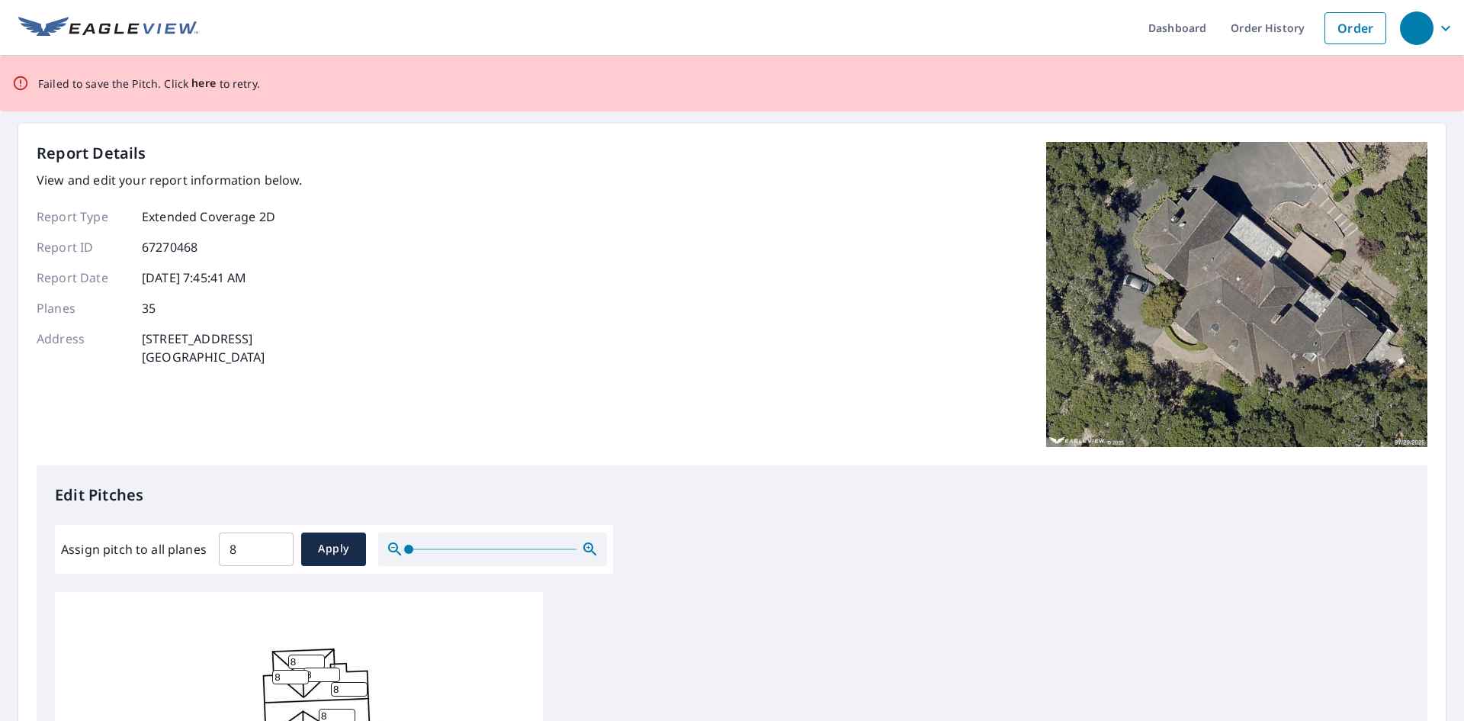
click at [202, 92] on span "here" at bounding box center [203, 83] width 25 height 19
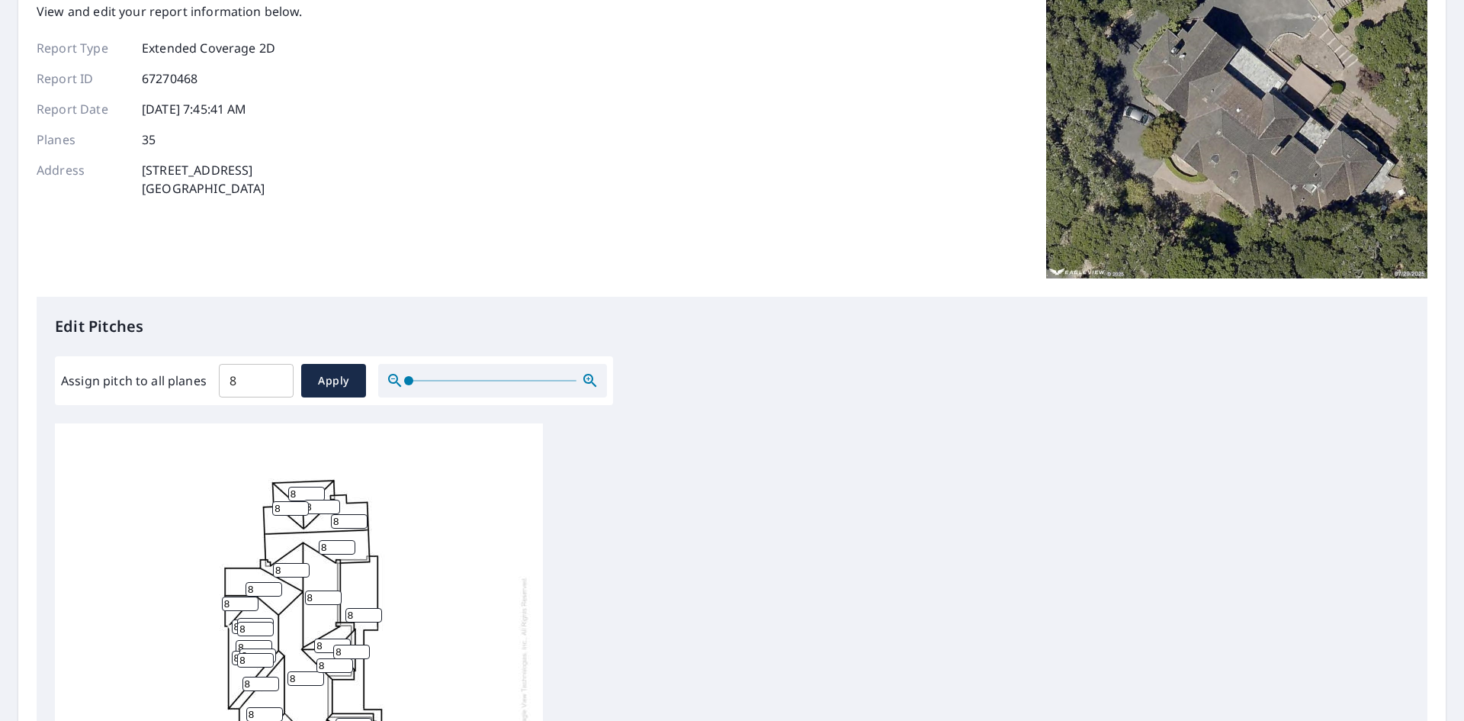
scroll to position [153, 0]
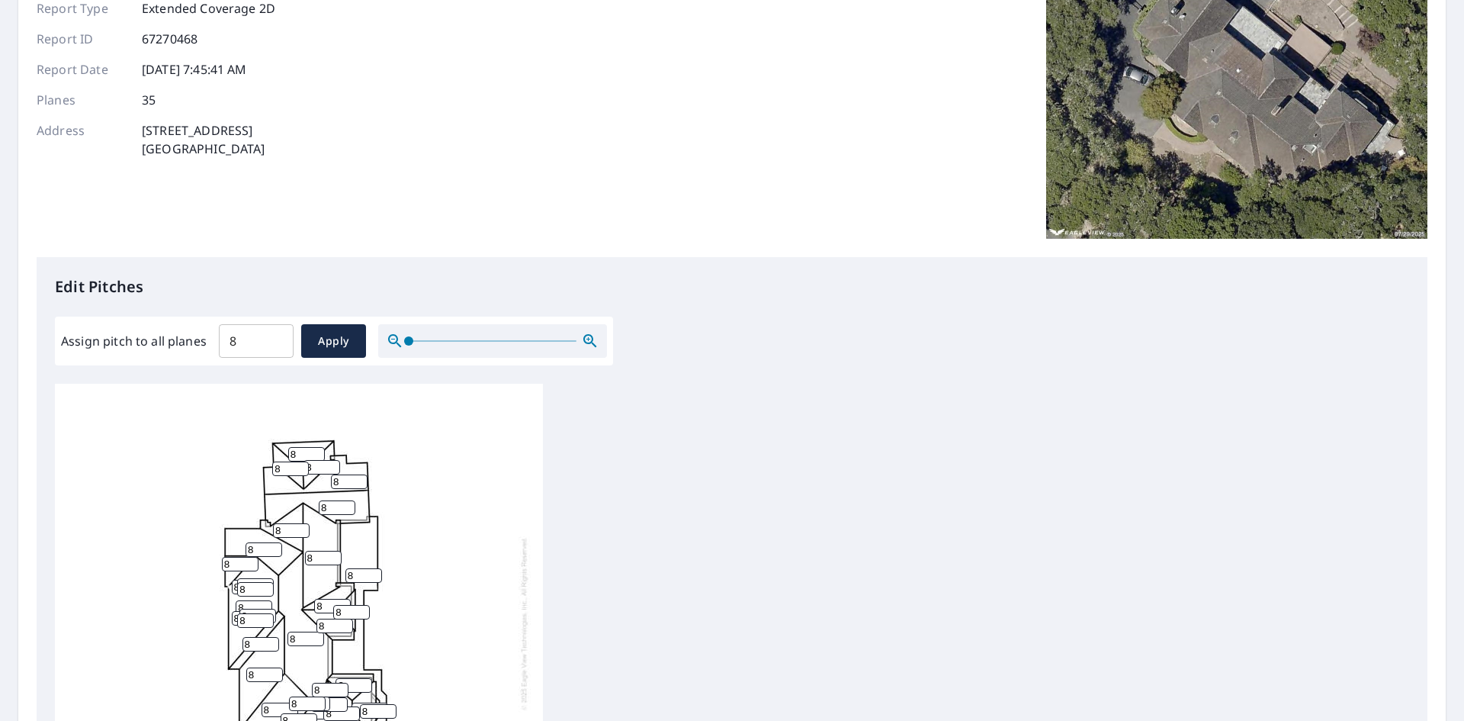
click at [358, 574] on input "8" at bounding box center [363, 575] width 37 height 14
click at [694, 538] on div "0 8 8 8 8 8 8 8 8 8 8 8 8 8 8 8 8 8 8 8 8 8 8 8 8 8 8 8 8 8 8 8 8 8 8" at bounding box center [732, 623] width 1354 height 479
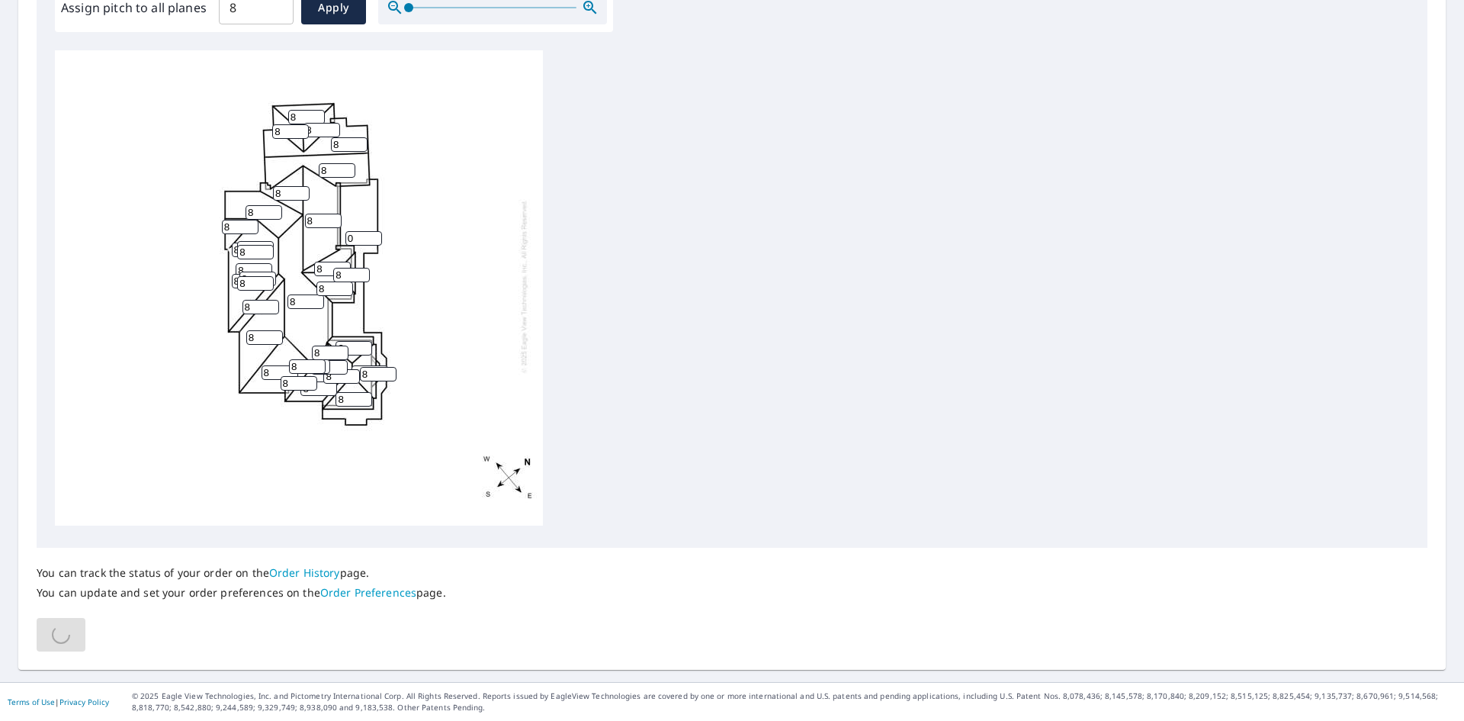
scroll to position [28, 0]
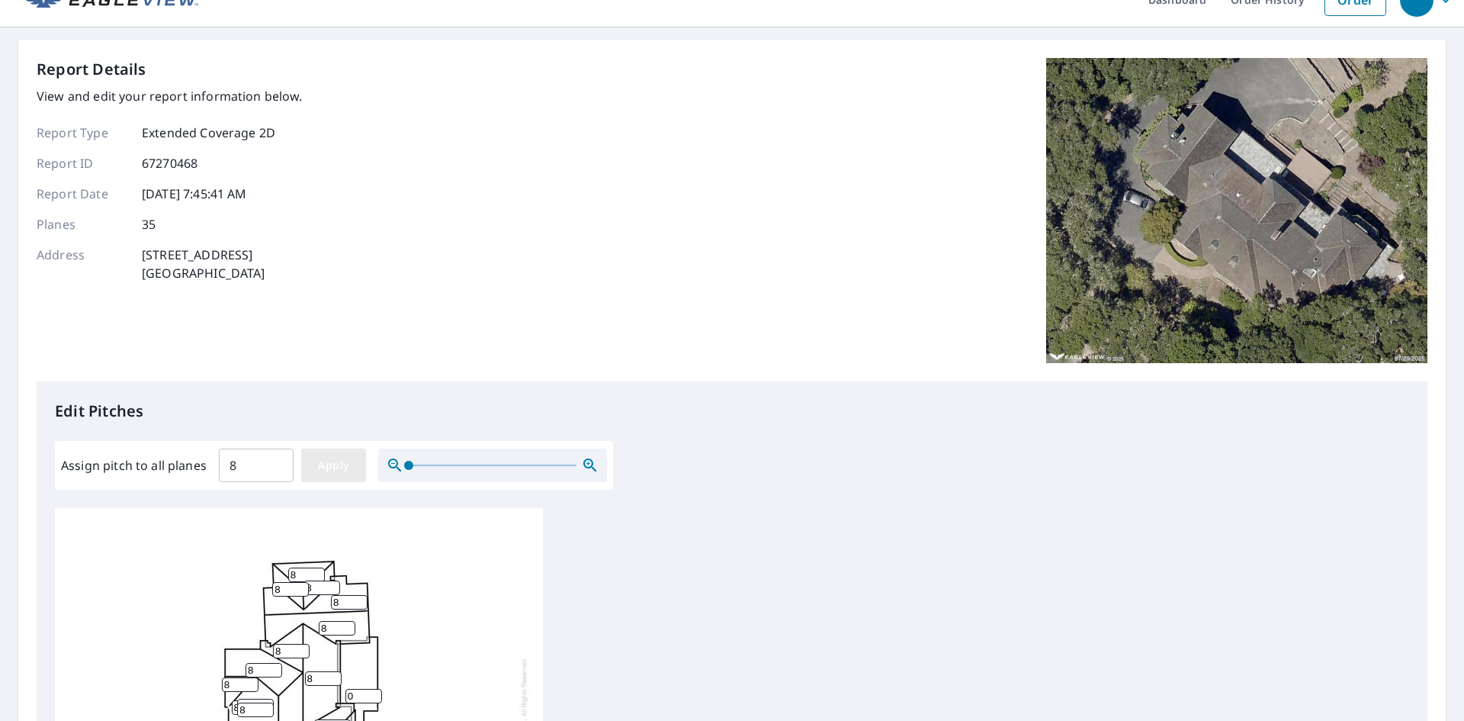
click at [348, 470] on span "Apply" at bounding box center [333, 465] width 40 height 19
click at [484, 253] on div "Report Details View and edit your report information below. Report Type Extende…" at bounding box center [732, 219] width 1391 height 323
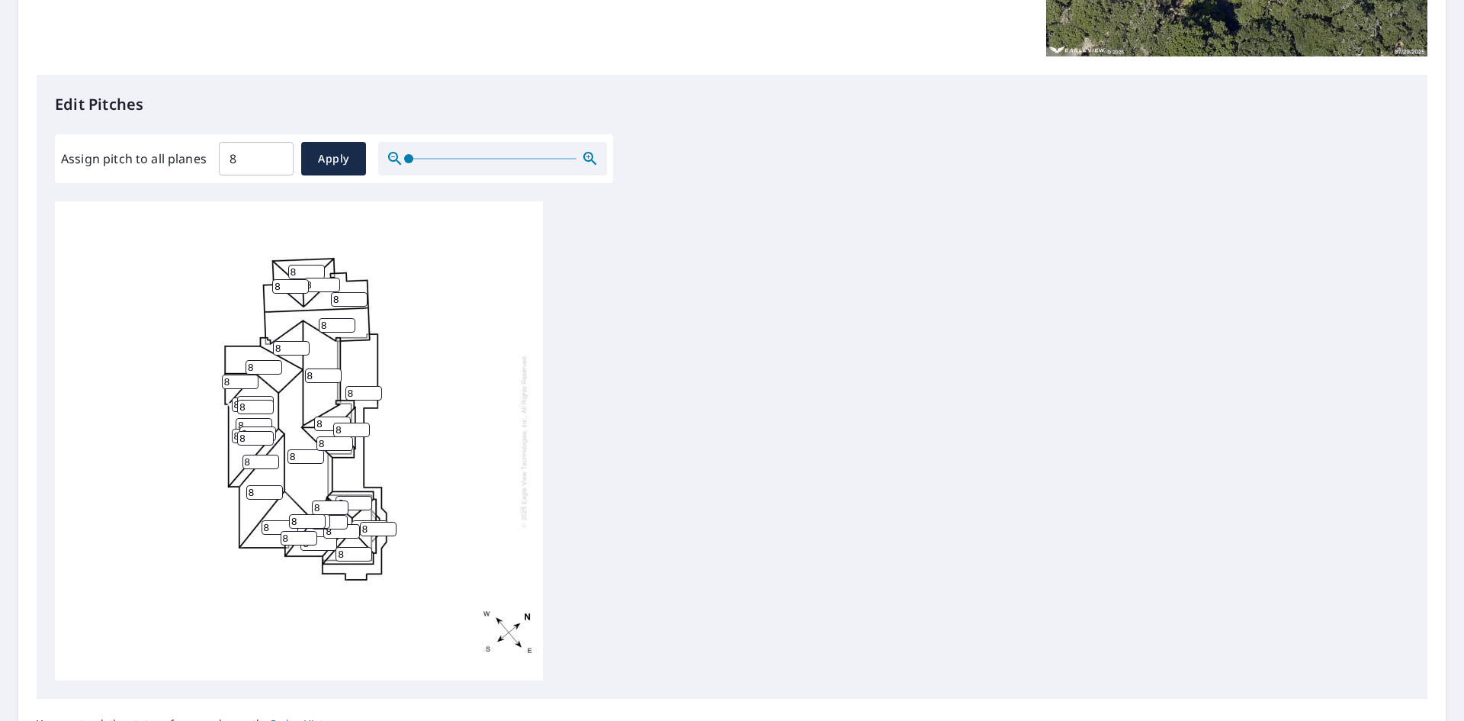
scroll to position [333, 0]
click at [365, 399] on input "8" at bounding box center [363, 394] width 37 height 14
drag, startPoint x: 355, startPoint y: 390, endPoint x: 294, endPoint y: 408, distance: 64.4
click at [294, 408] on div "8 8 8 8 8 8 8 8 8 8 8 8 8 8 8 8 8 8 8 8 8 8 8 8 8 8 8 8 8 8 8 8 8 8 8" at bounding box center [299, 442] width 488 height 479
type input "0"
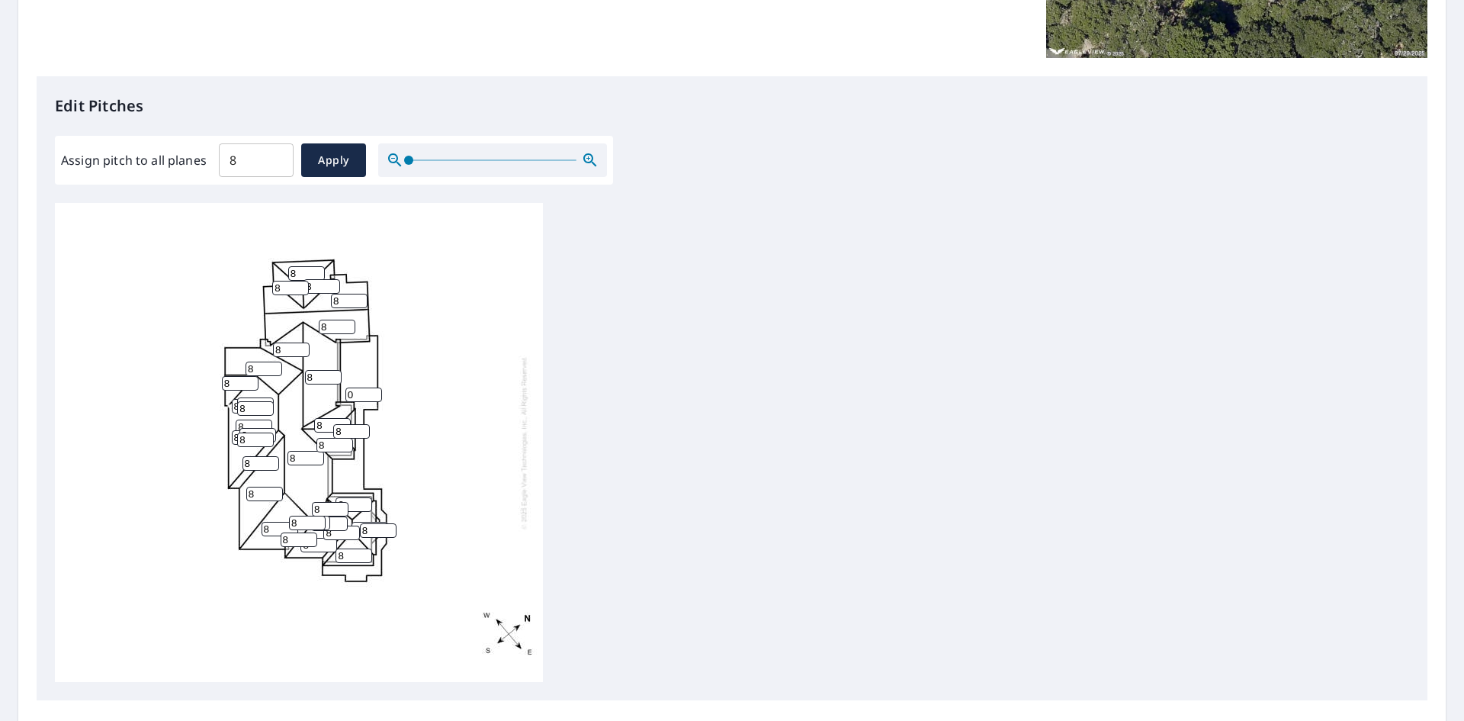
click at [994, 474] on div "0 8 8 8 8 8 8 8 8 8 8 8 8 8 8 8 8 8 8 8 8 8 8 8 8 8 8 8 8 8 8 8 8 8 8" at bounding box center [732, 442] width 1354 height 479
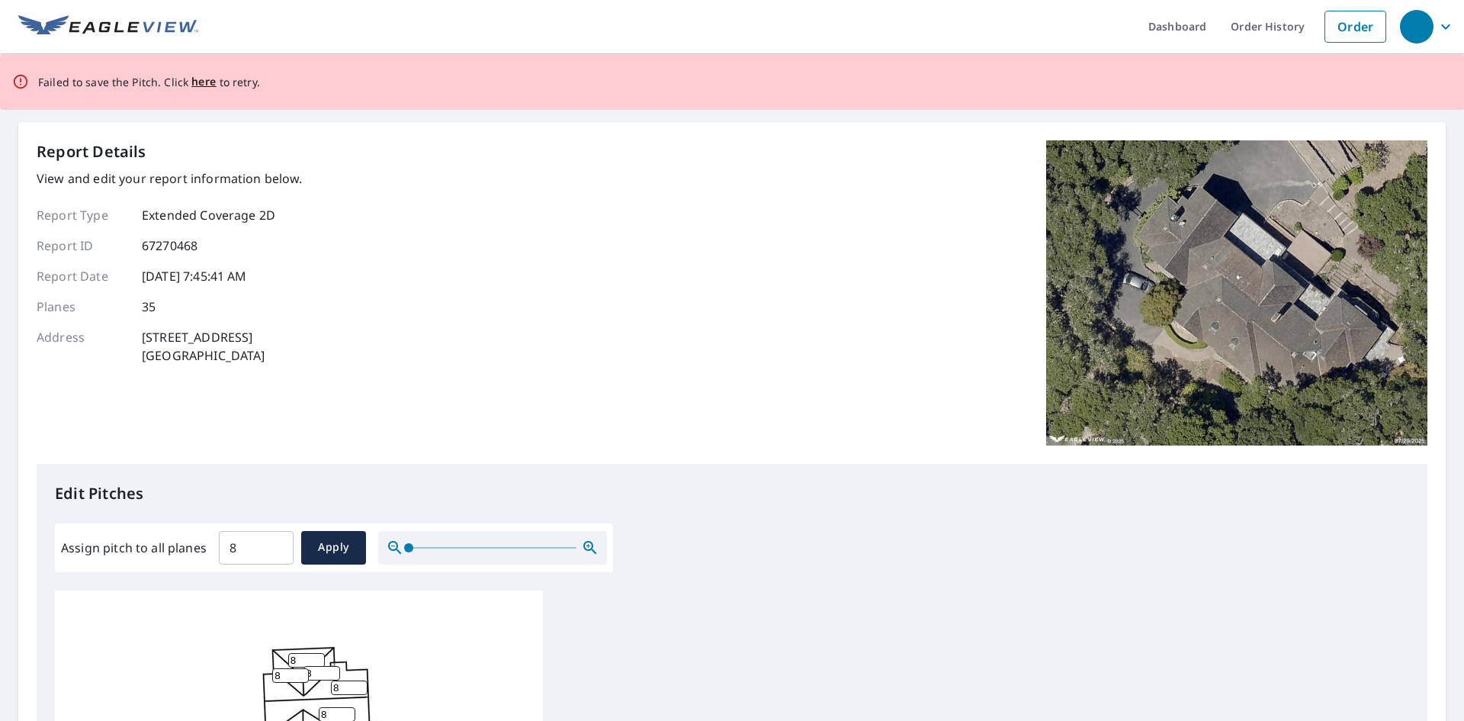
scroll to position [0, 0]
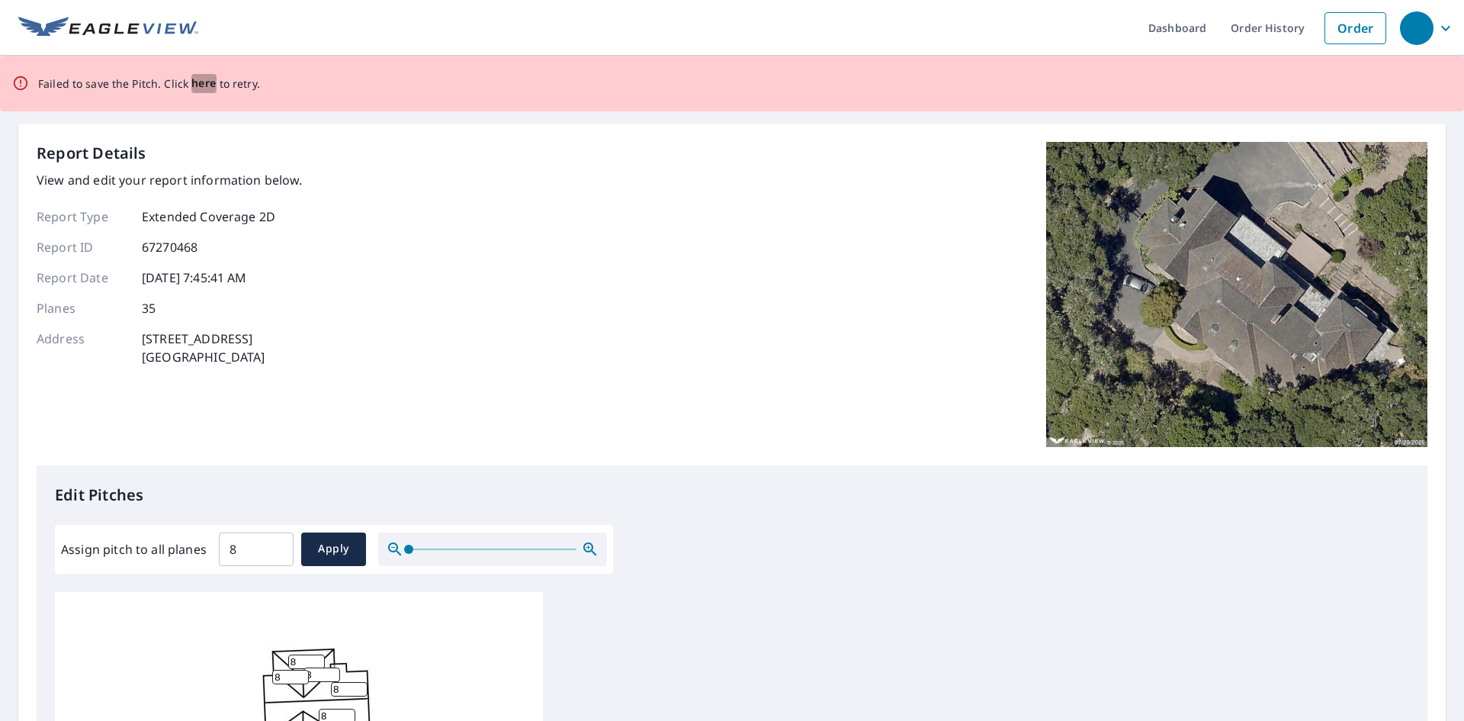
click at [204, 82] on span "here" at bounding box center [203, 83] width 25 height 19
click at [219, 83] on p "Failed to save the Pitch. Click here to retry." at bounding box center [149, 83] width 222 height 19
click at [207, 80] on span "here" at bounding box center [203, 83] width 25 height 19
